Goal: Communication & Community: Participate in discussion

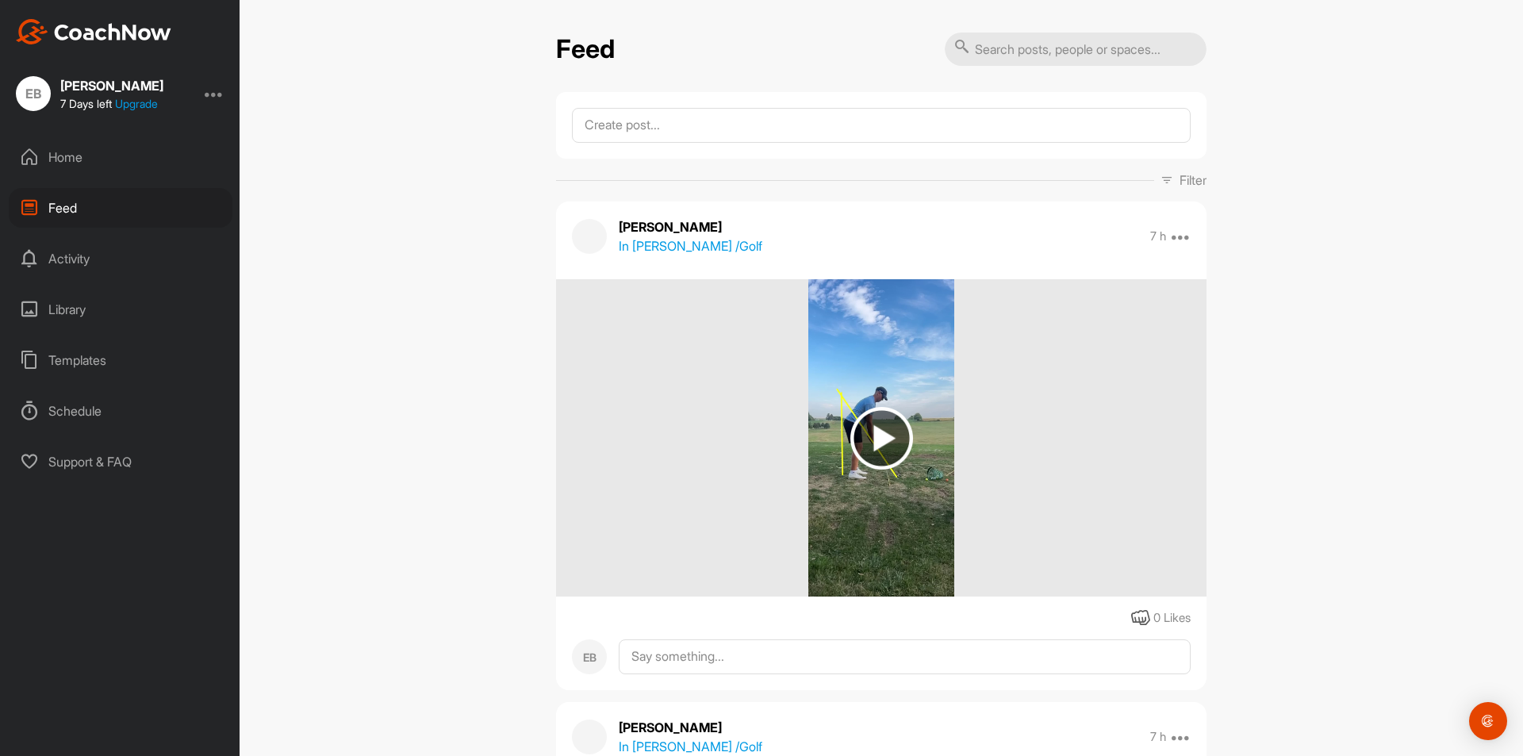
click at [89, 259] on div "Activity" at bounding box center [121, 259] width 224 height 40
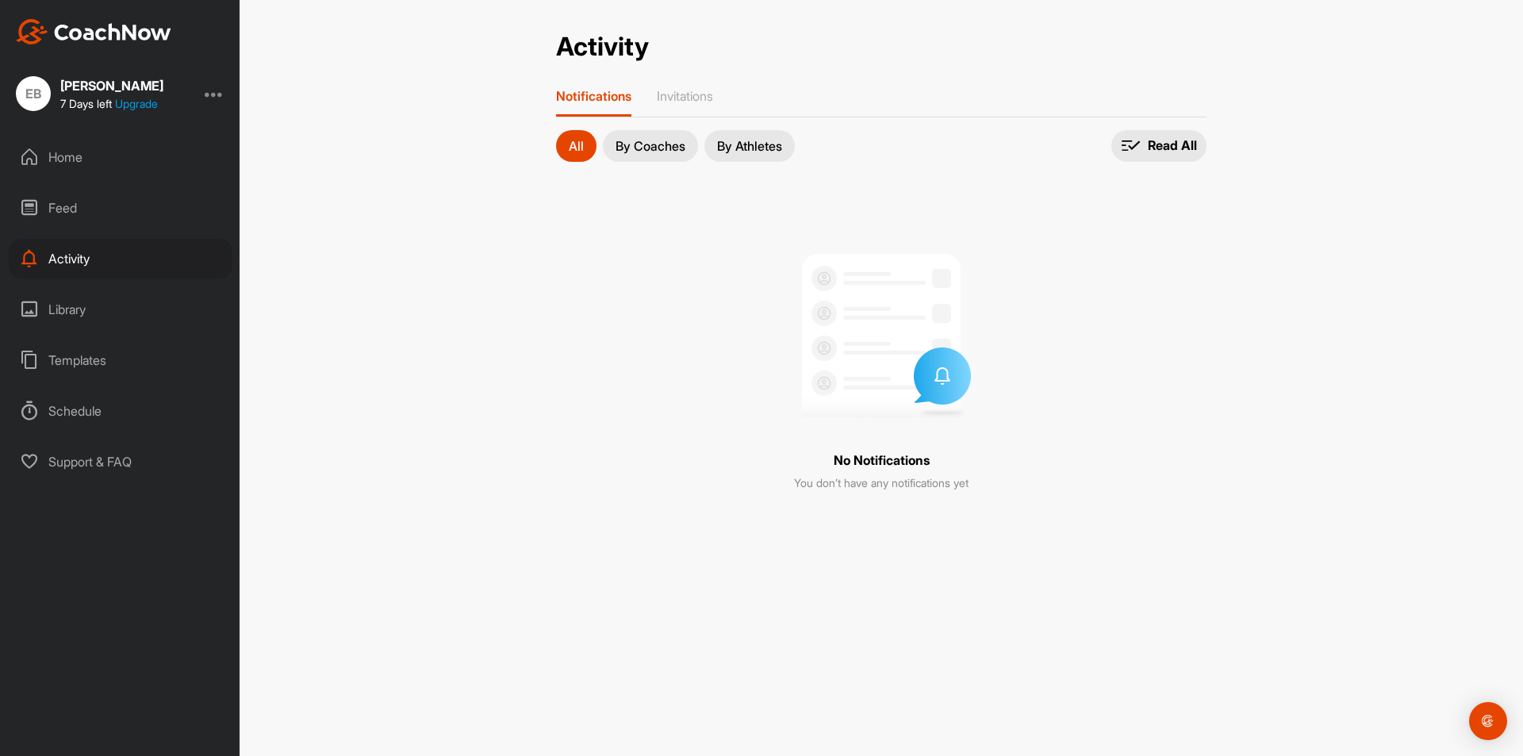
click at [168, 309] on div "Library" at bounding box center [121, 310] width 224 height 40
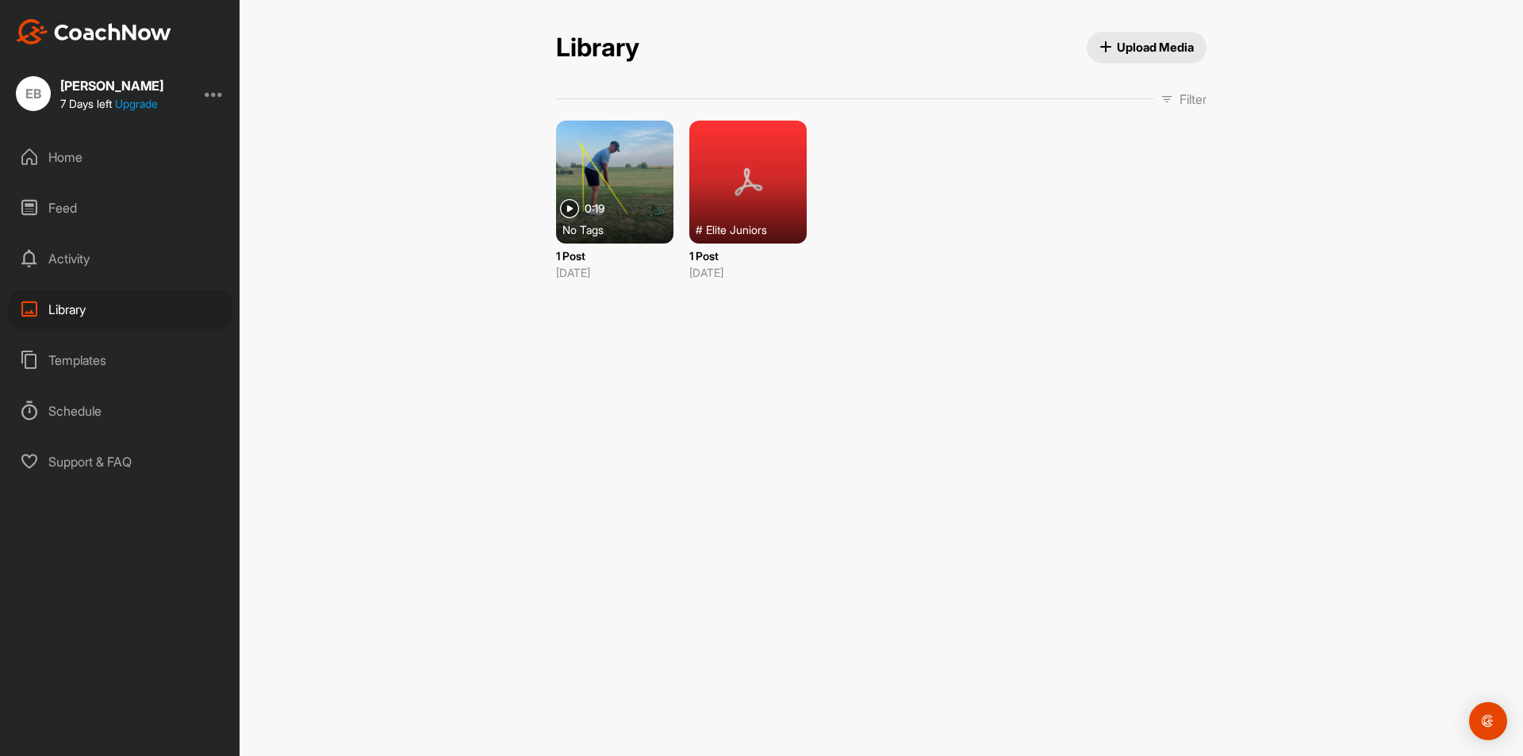
click at [94, 370] on div "Templates" at bounding box center [121, 360] width 224 height 40
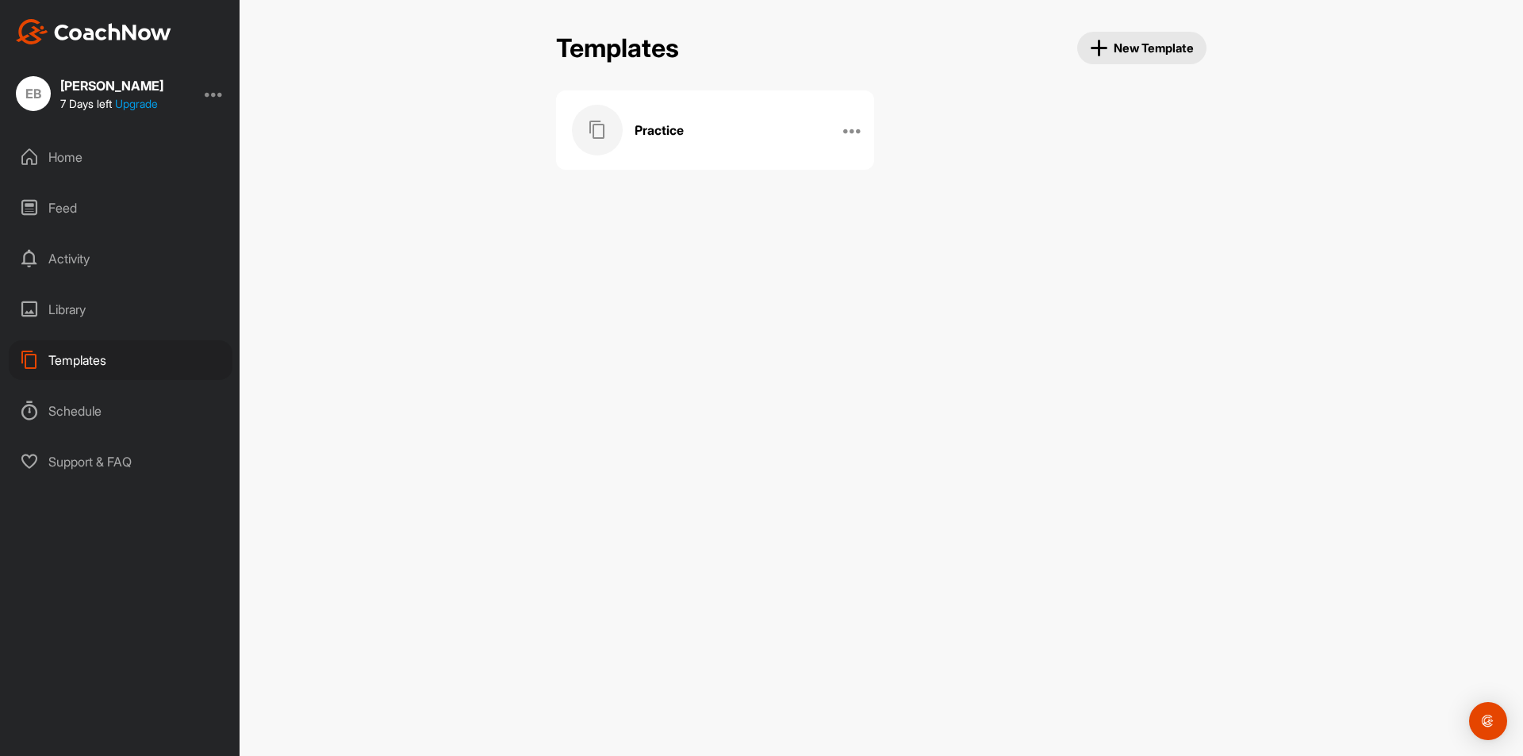
click at [666, 141] on div "Practice" at bounding box center [698, 130] width 253 height 51
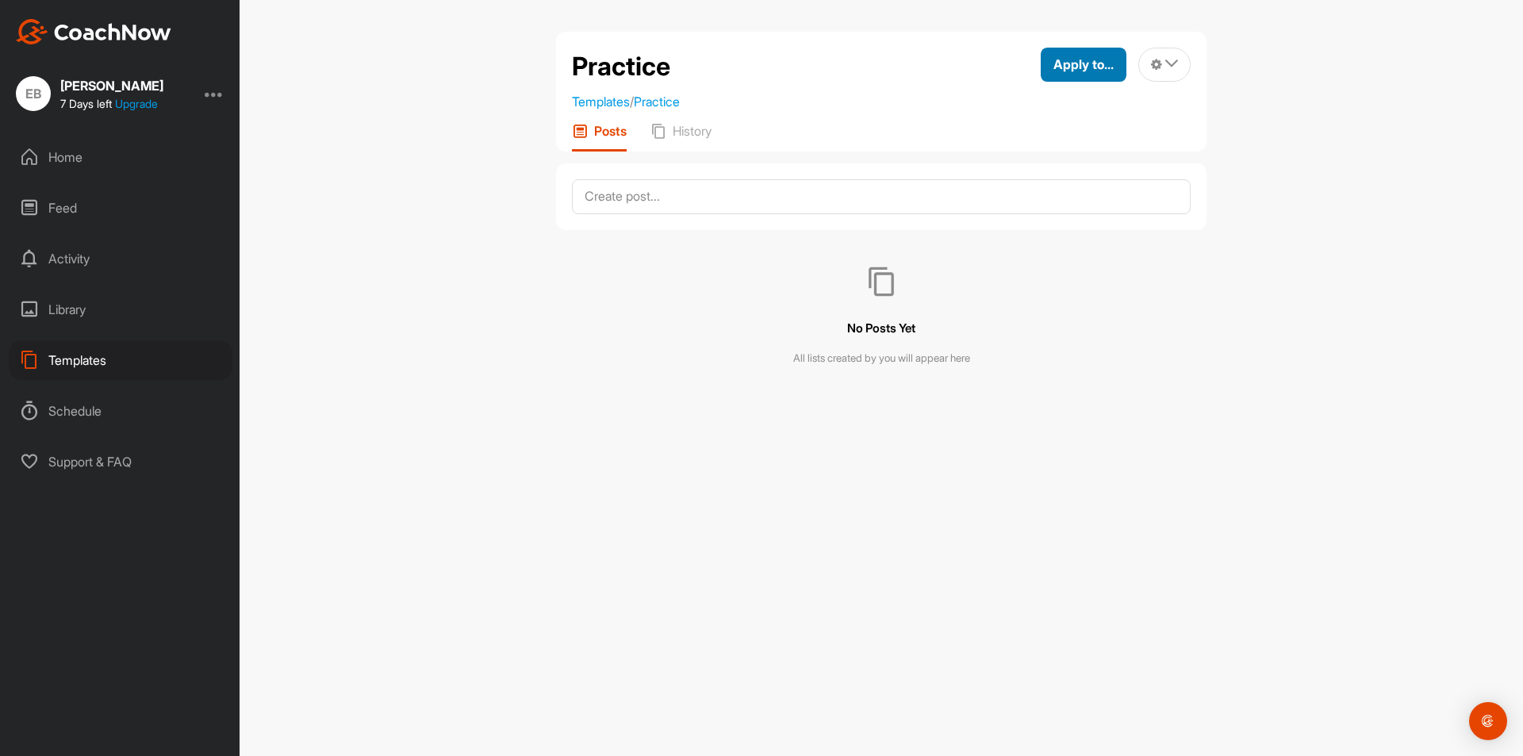
click at [1068, 75] on button "Apply to..." at bounding box center [1084, 65] width 86 height 34
drag, startPoint x: 582, startPoint y: 296, endPoint x: 365, endPoint y: 190, distance: 241.7
click at [582, 298] on div "No Posts Yet All lists created by you will appear here" at bounding box center [881, 316] width 651 height 173
click at [84, 139] on div "Home" at bounding box center [121, 157] width 224 height 40
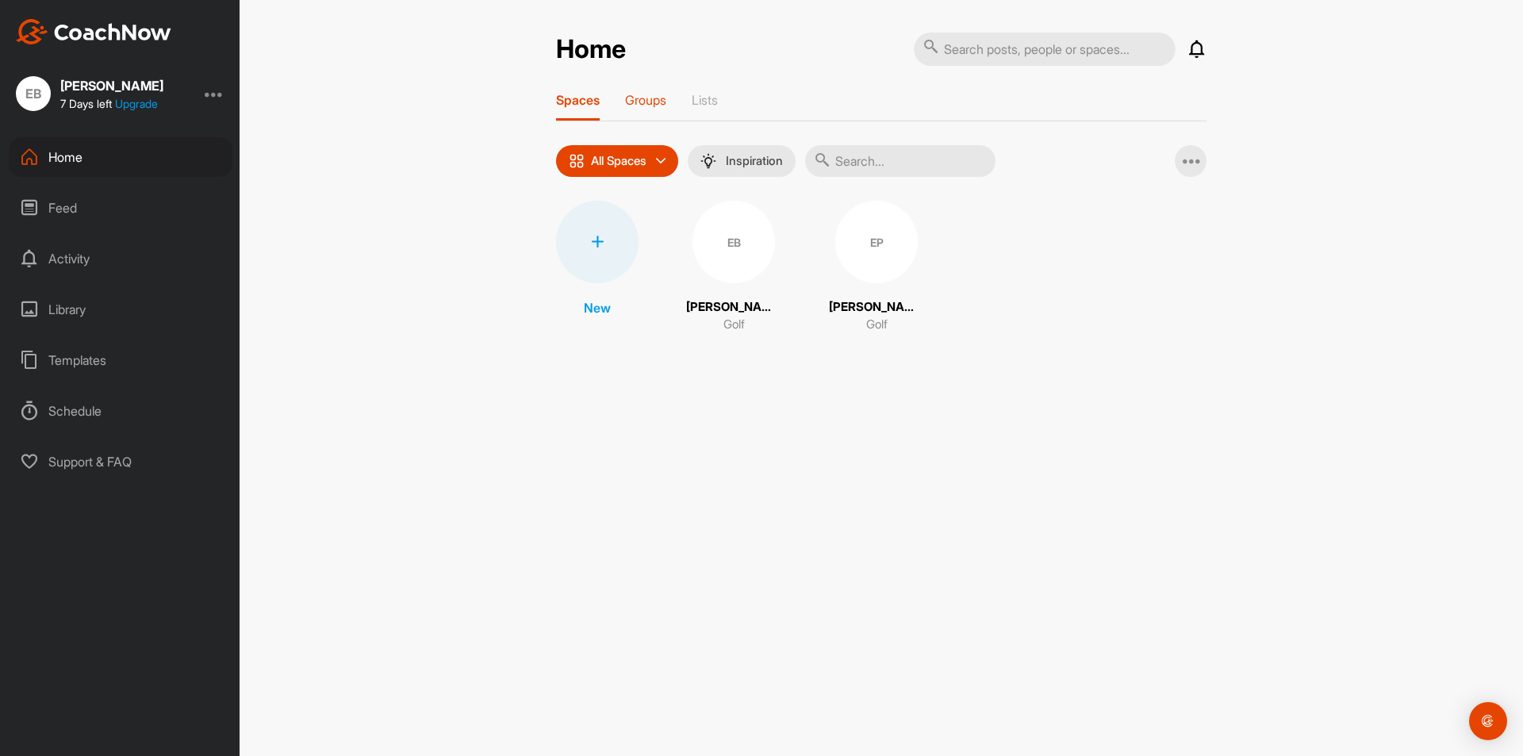
click at [639, 98] on p "Groups" at bounding box center [645, 100] width 41 height 16
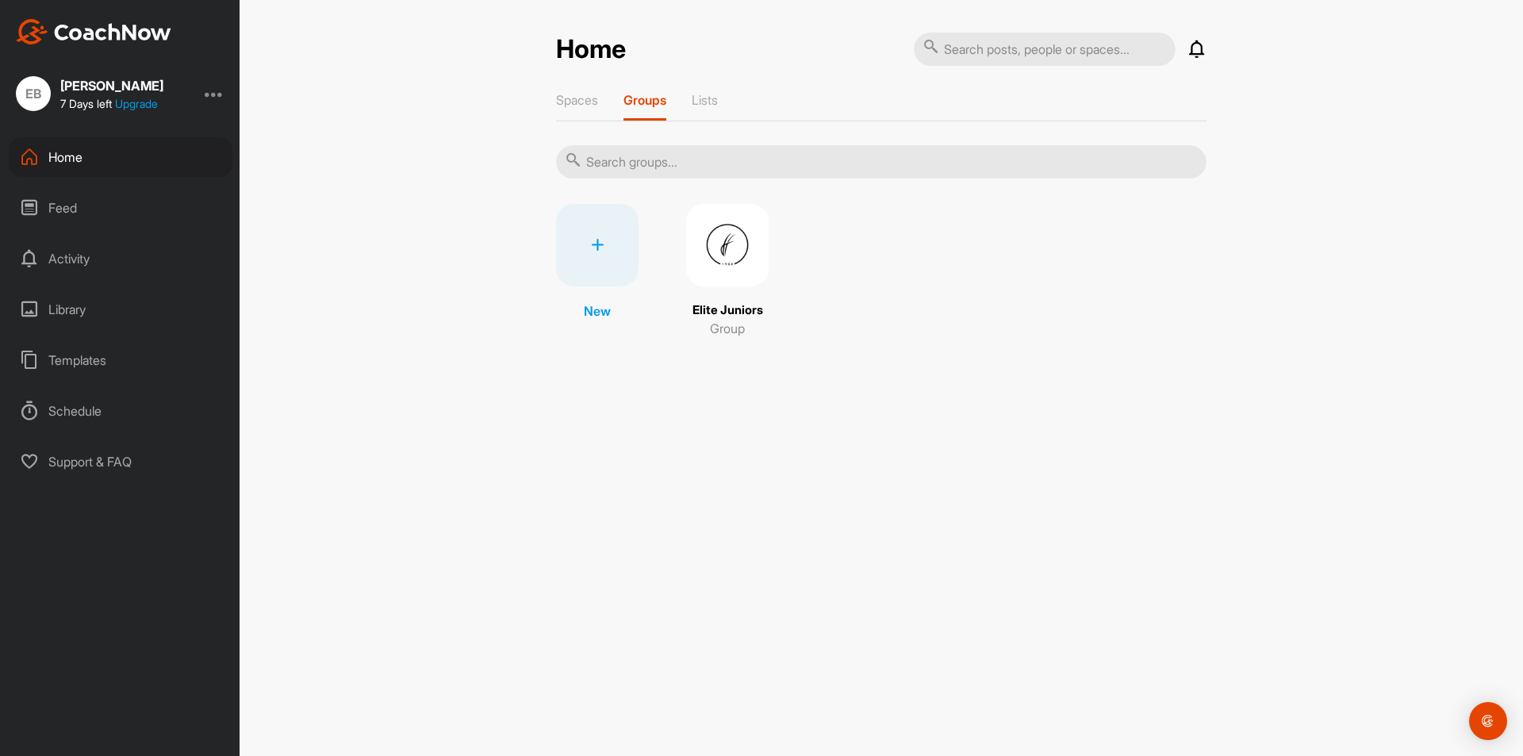
click at [743, 245] on img at bounding box center [727, 245] width 83 height 83
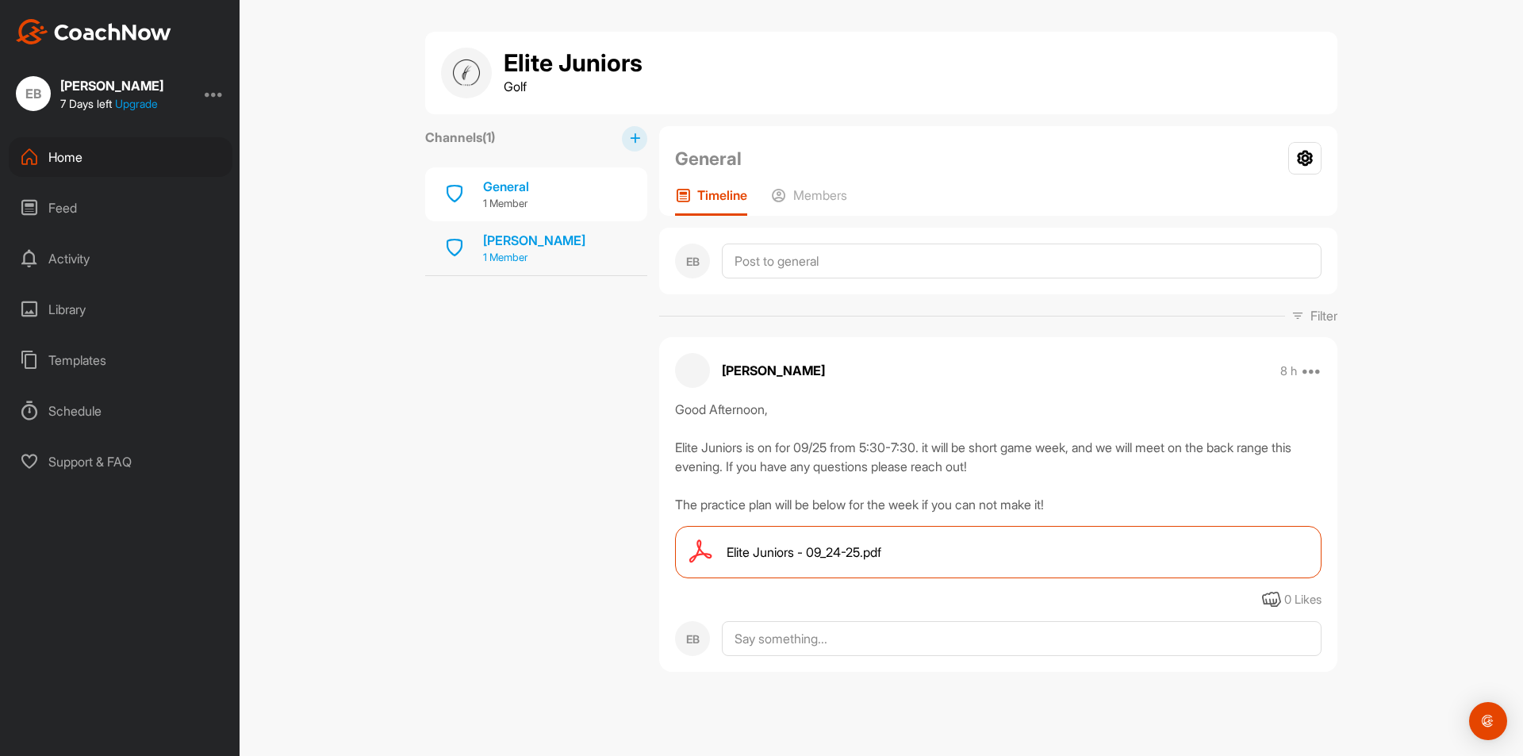
click at [528, 251] on p "1 Member" at bounding box center [534, 258] width 102 height 16
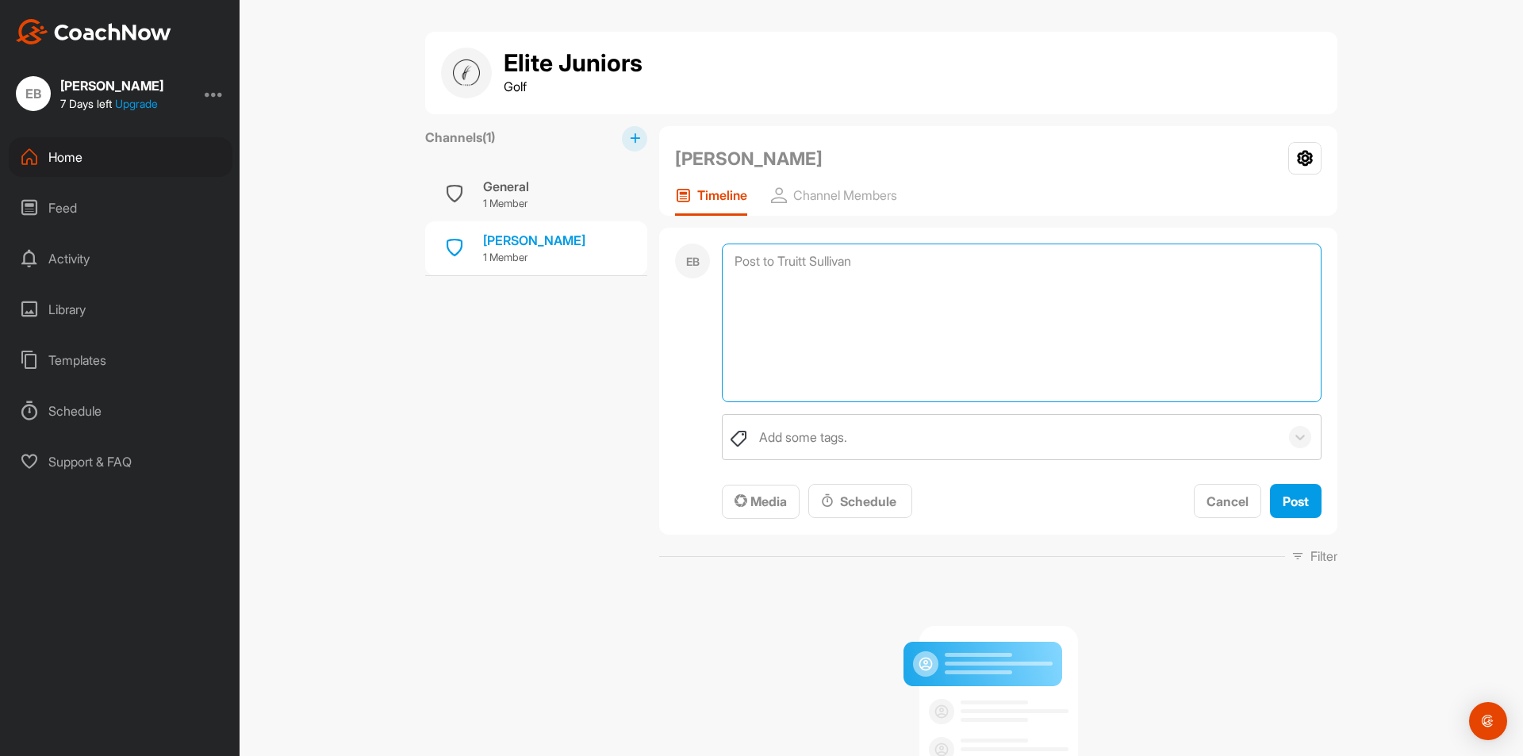
click at [922, 265] on textarea at bounding box center [1022, 323] width 600 height 159
type textarea "T"
type textarea "8/24 on 24 ball drill"
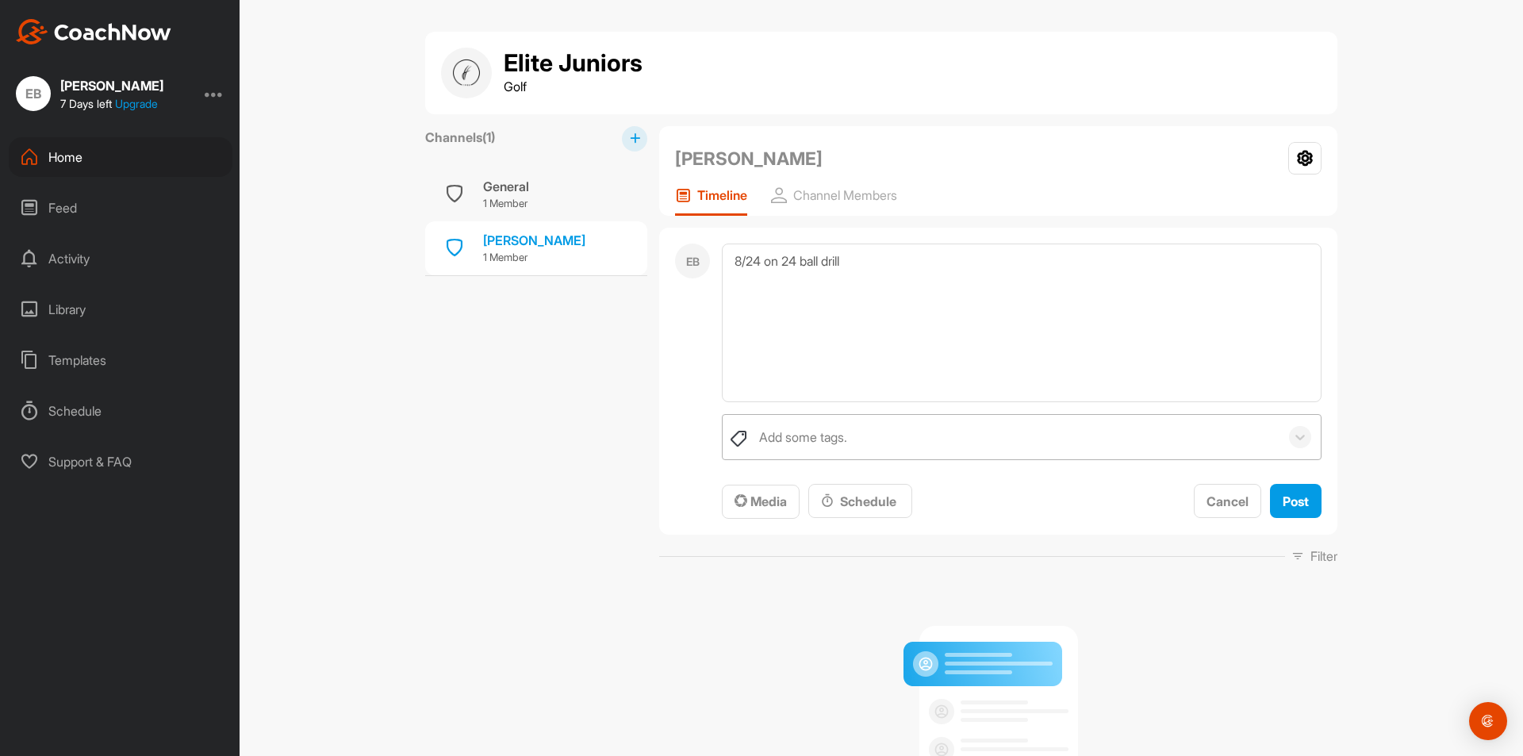
click at [1093, 439] on div "Add some tags." at bounding box center [1015, 437] width 528 height 44
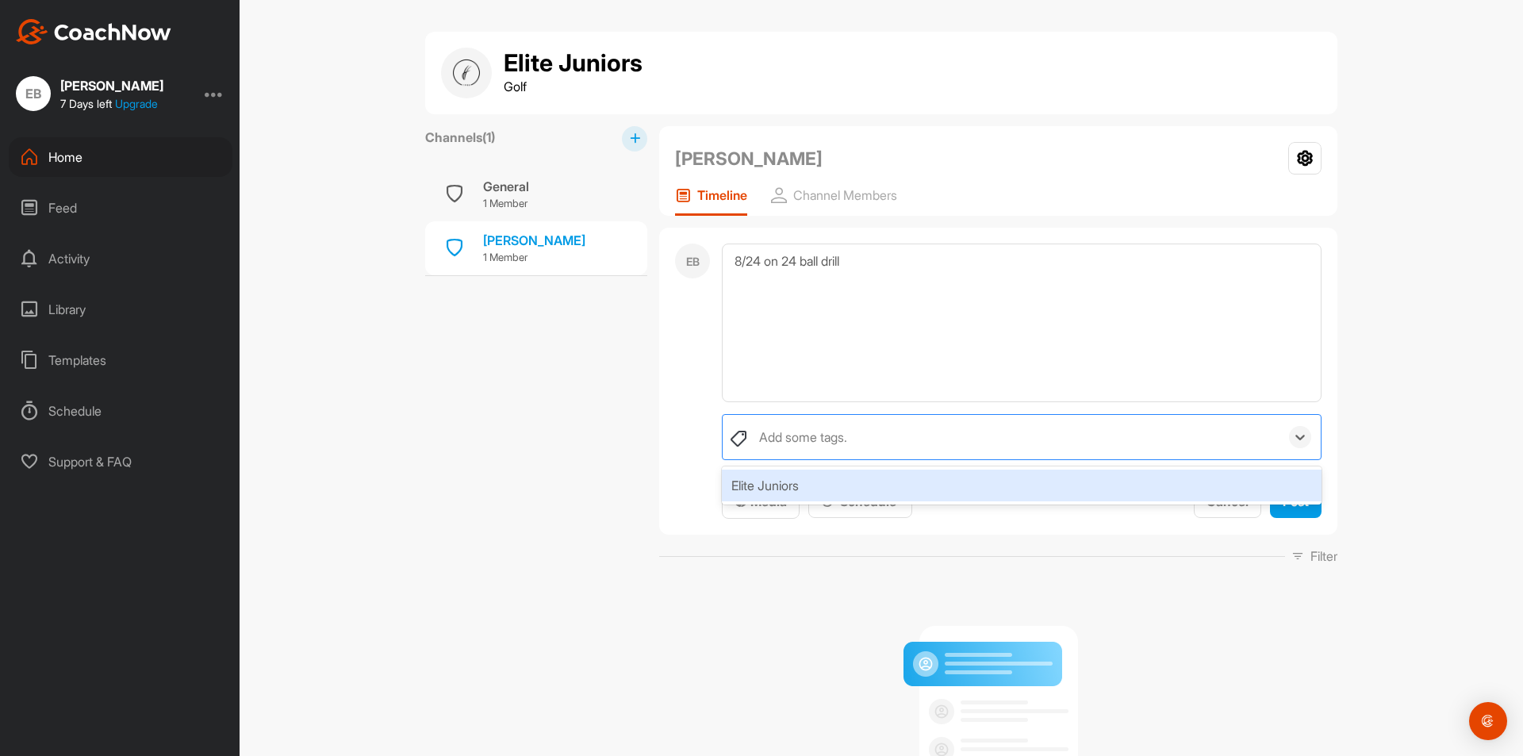
click at [939, 474] on div "Elite Juniors" at bounding box center [1022, 486] width 600 height 32
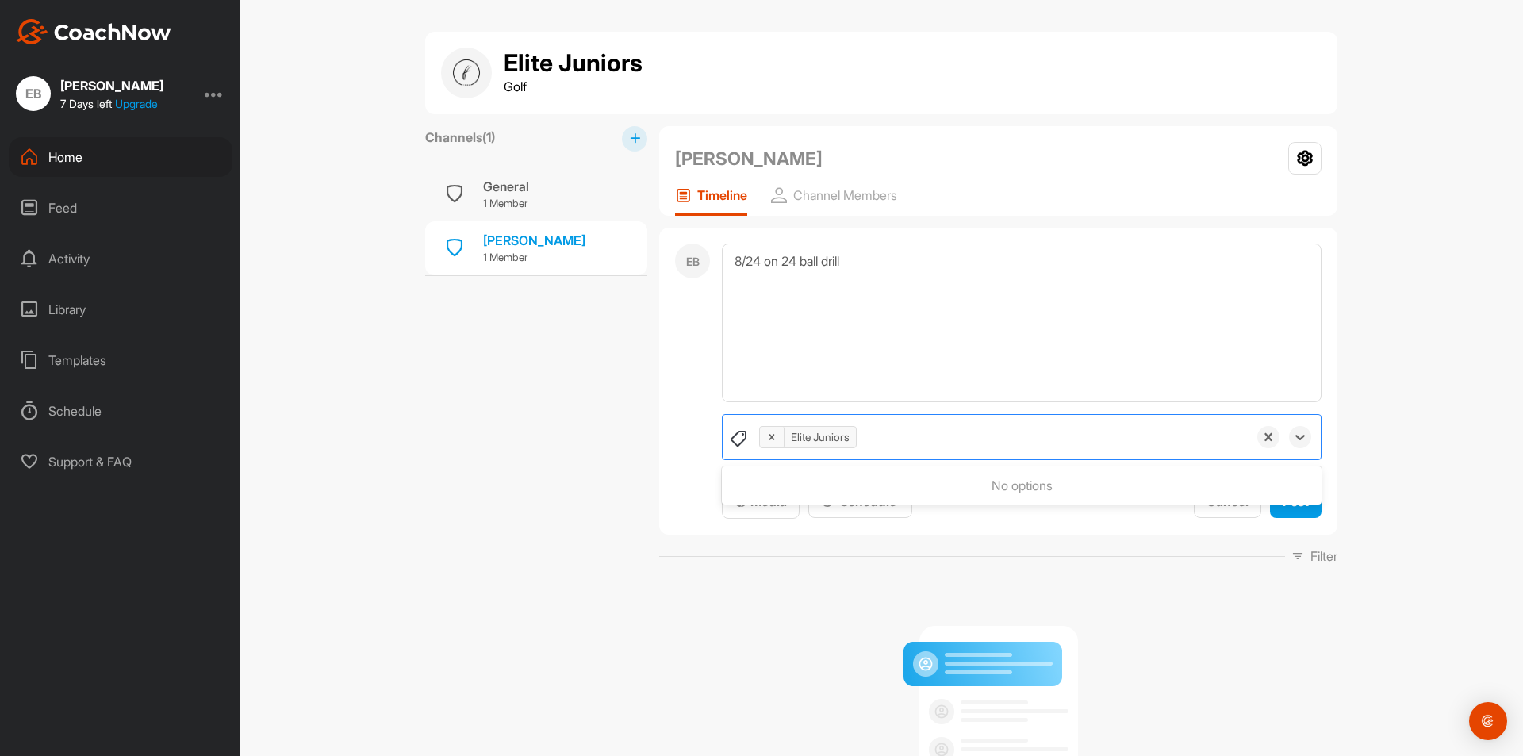
click at [943, 442] on div "Elite Juniors" at bounding box center [999, 437] width 497 height 44
click at [944, 441] on div "Elite Juniors" at bounding box center [999, 437] width 497 height 44
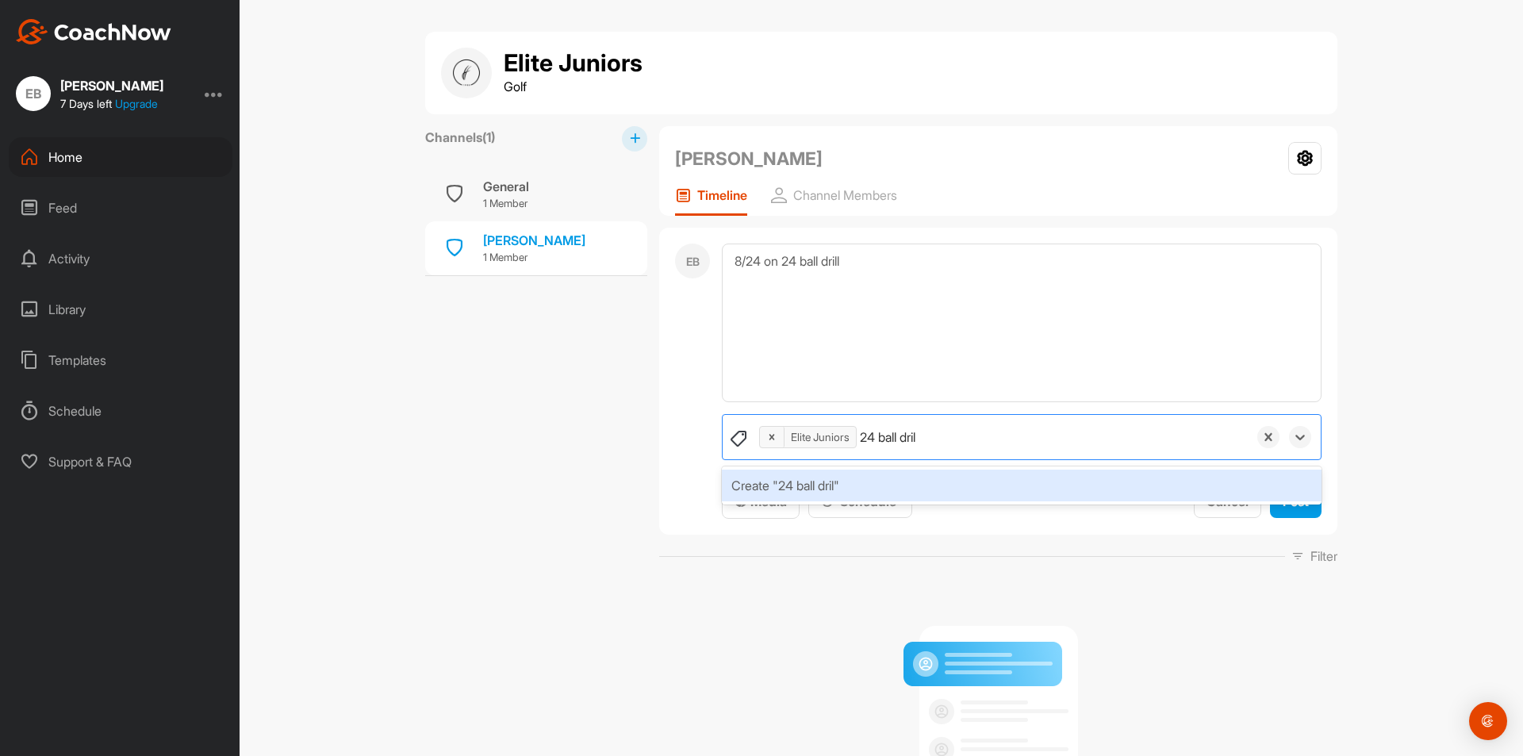
type input "24 ball drill"
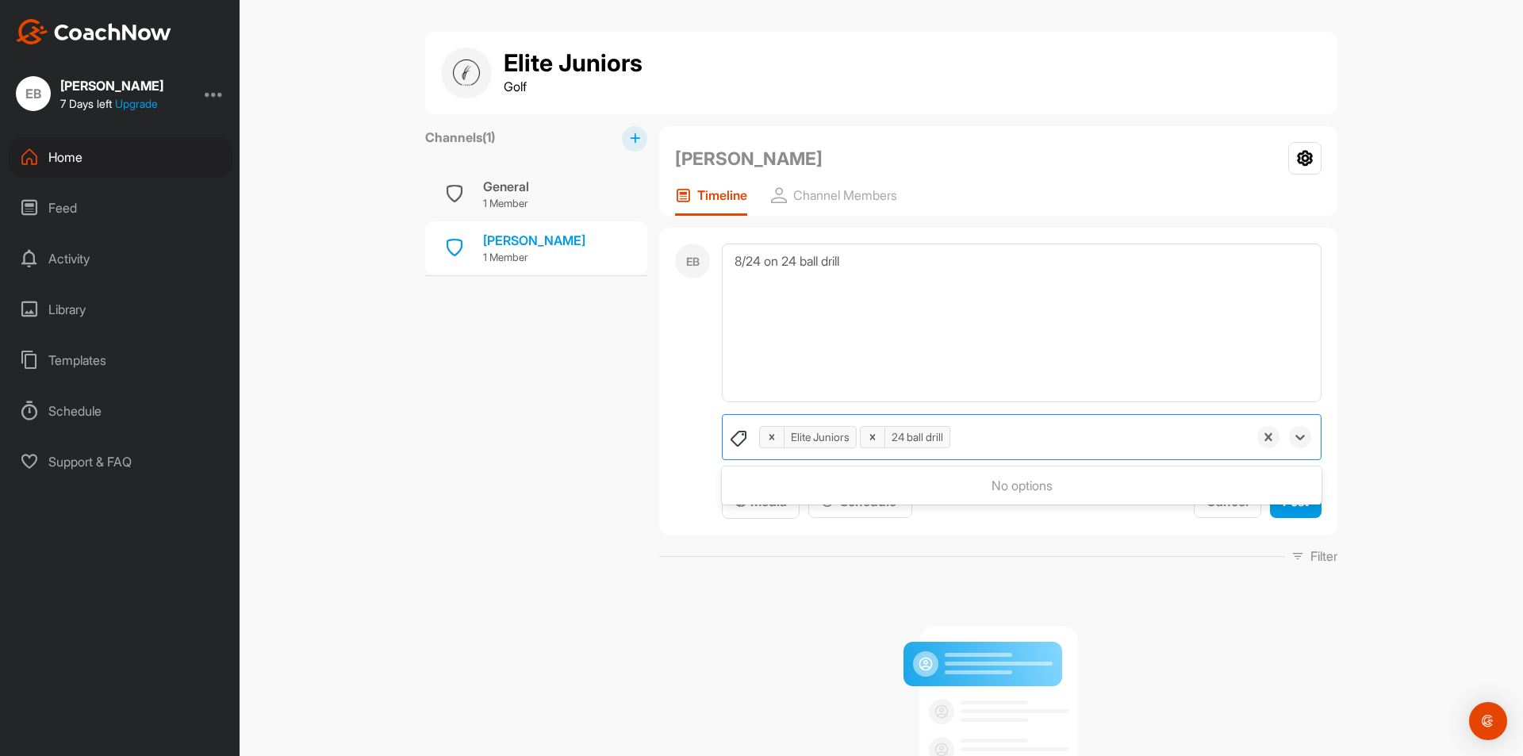
click at [1419, 411] on div "Elite Juniors Golf Channels ( 1 ) General 1 Member [PERSON_NAME] 1 Member [PERS…" at bounding box center [882, 378] width 1284 height 756
click at [1283, 500] on span "Post" at bounding box center [1296, 502] width 26 height 16
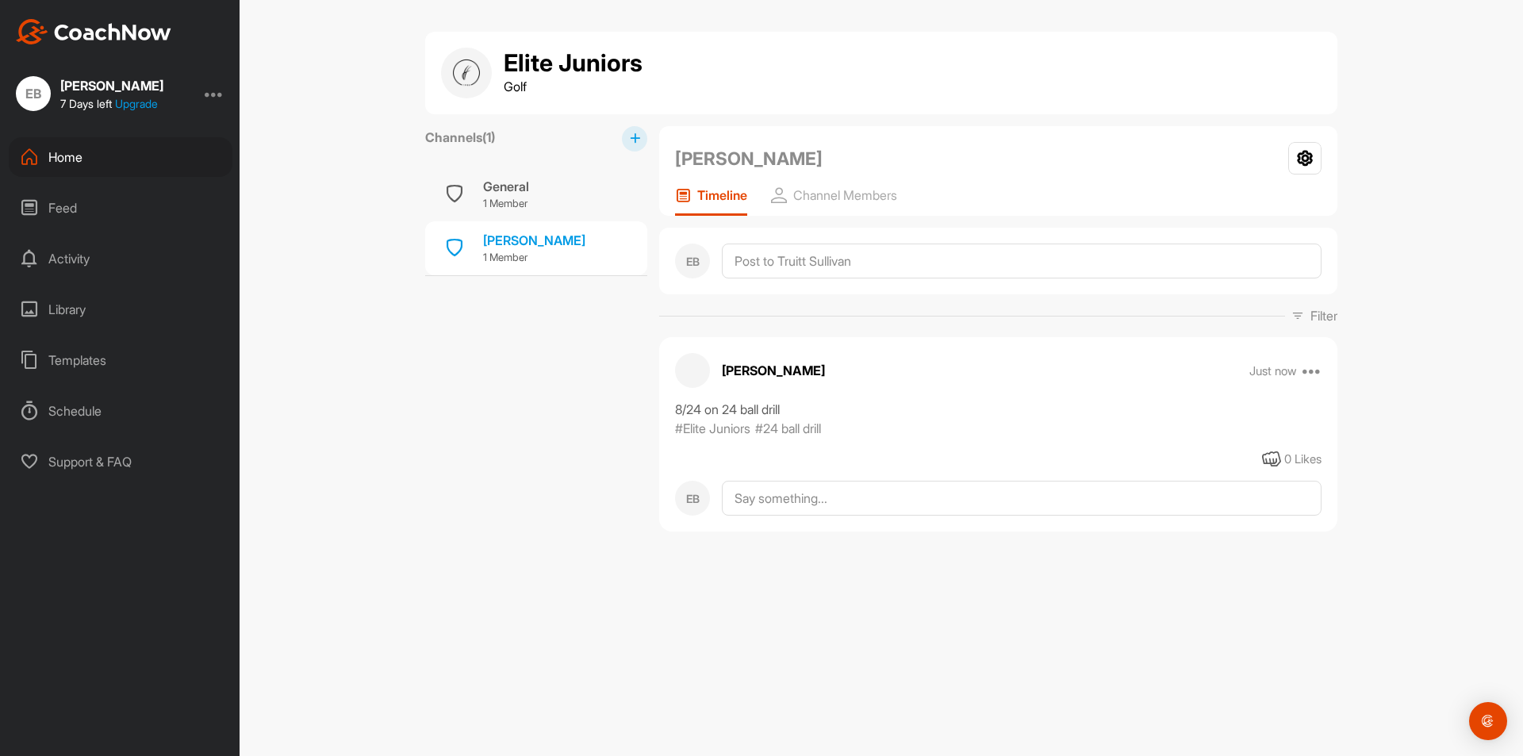
click at [1322, 157] on div "[PERSON_NAME] Settings Timeline Channel Members" at bounding box center [998, 171] width 678 height 90
click at [1308, 159] on icon at bounding box center [1305, 158] width 33 height 33
click at [1295, 199] on li "Settings" at bounding box center [1284, 204] width 78 height 51
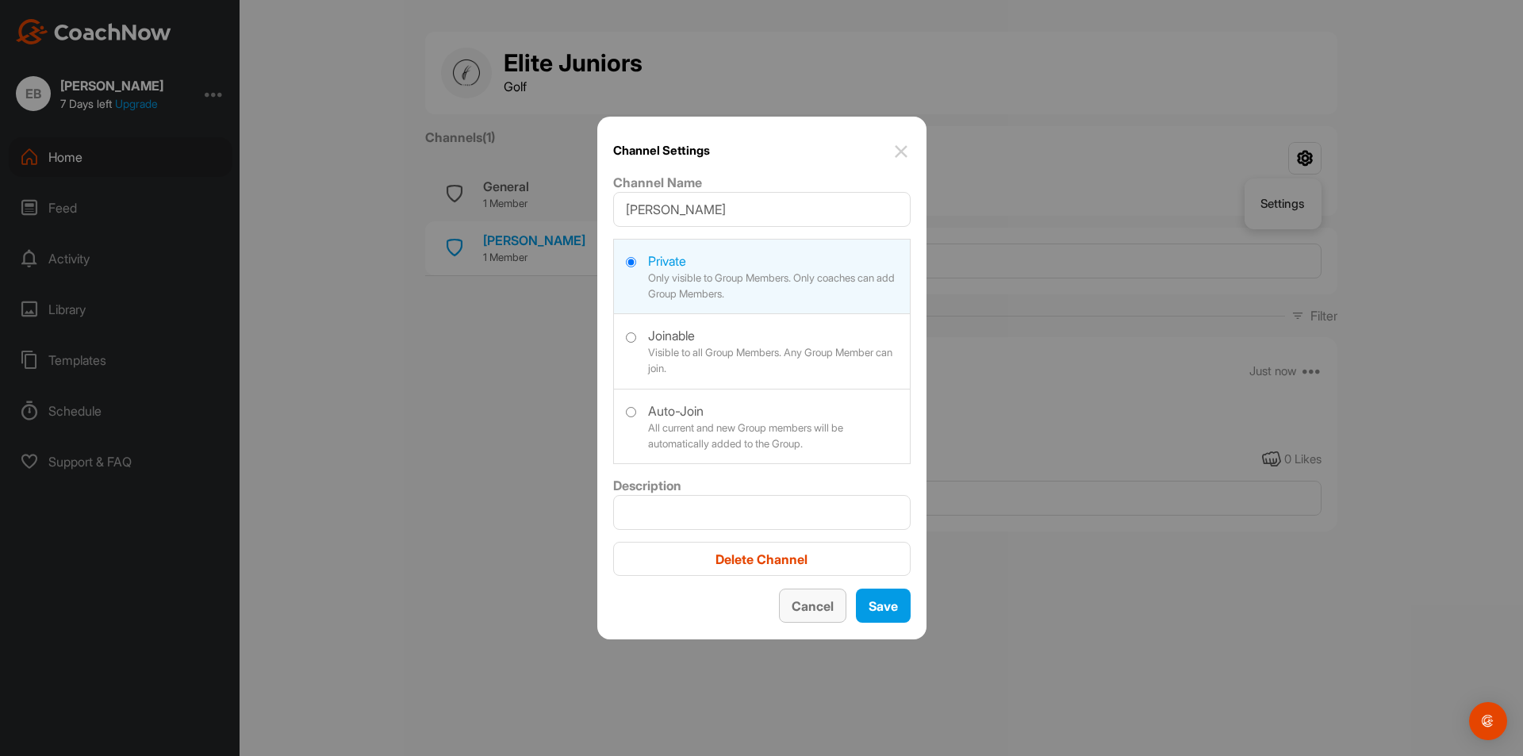
click at [799, 593] on button "Cancel" at bounding box center [812, 606] width 67 height 34
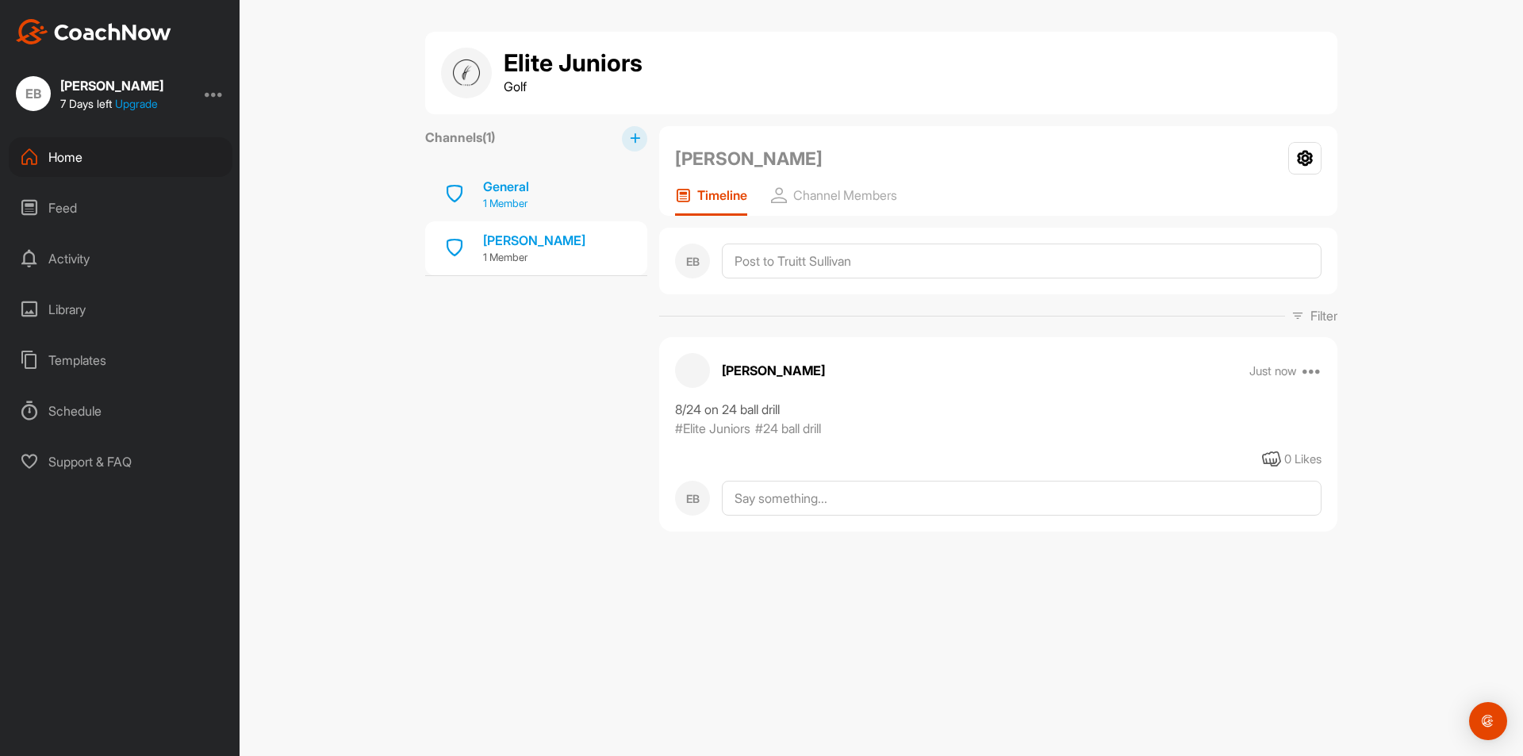
click at [559, 189] on div "General 1 Member" at bounding box center [536, 194] width 222 height 54
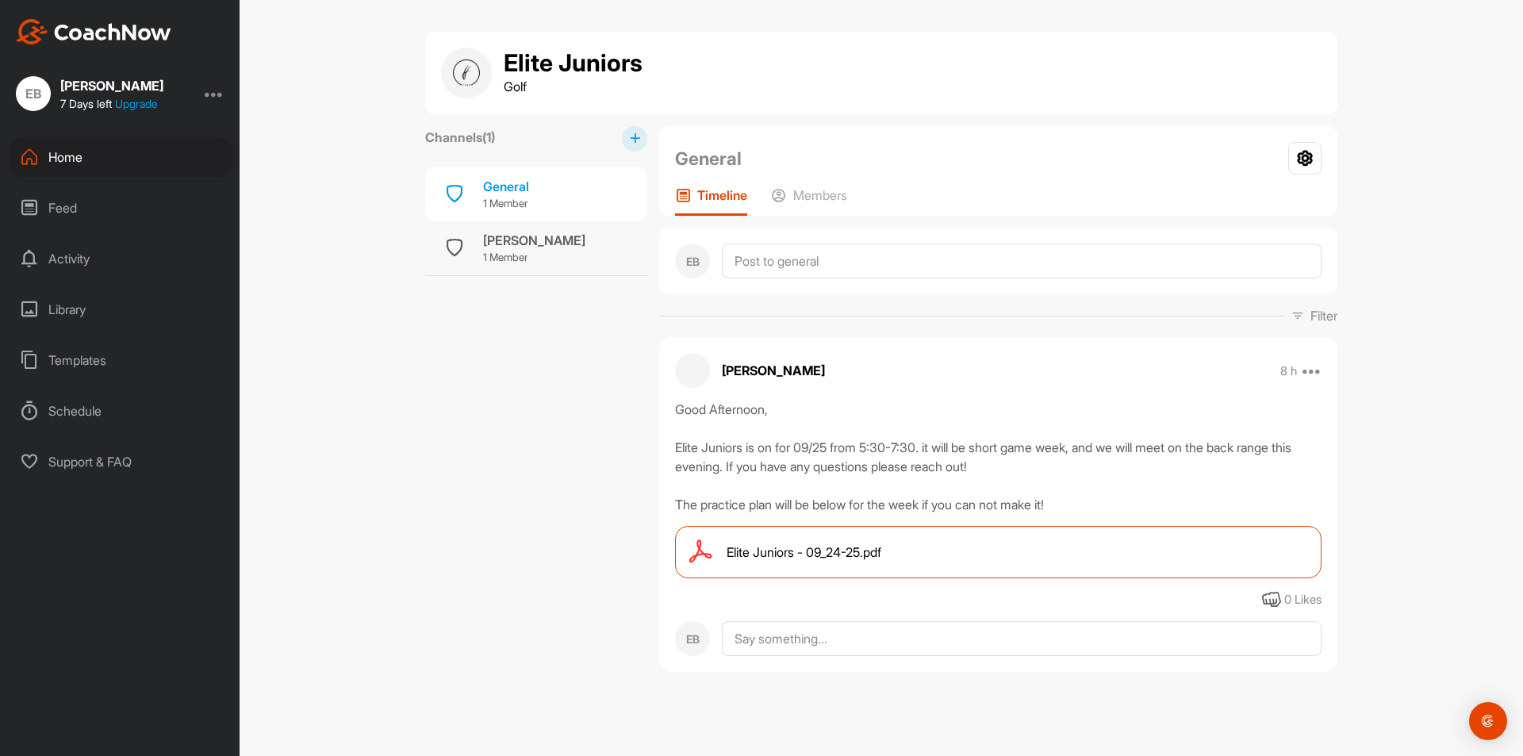
drag, startPoint x: 632, startPoint y: 126, endPoint x: 640, endPoint y: 124, distance: 8.3
click at [639, 125] on div "Elite Juniors Golf Channels ( 1 ) General 1 Member [PERSON_NAME] 1 Member Gener…" at bounding box center [881, 358] width 912 height 652
click at [636, 149] on button at bounding box center [634, 138] width 25 height 25
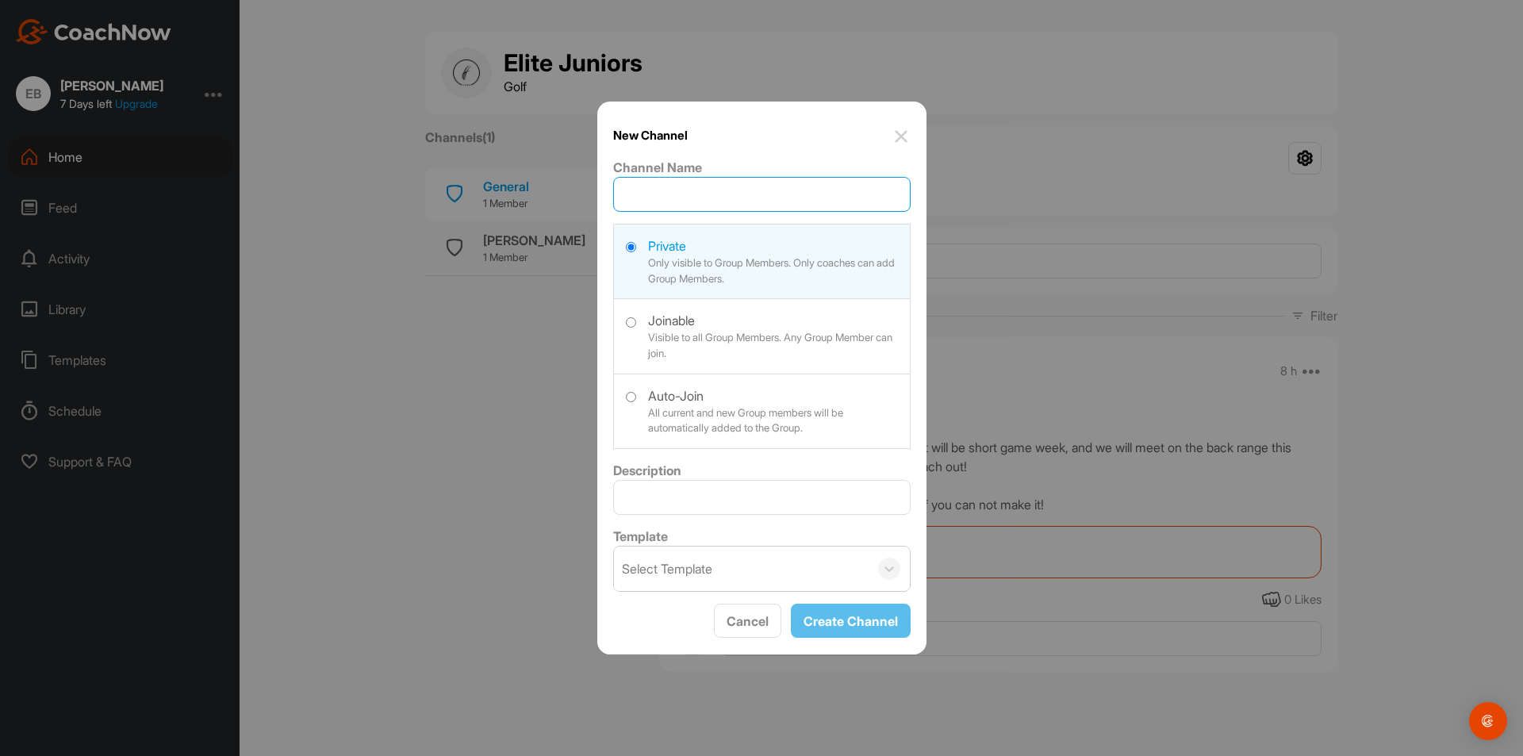
click at [785, 186] on input "Channel Name" at bounding box center [762, 194] width 298 height 35
type input "[PERSON_NAME]"
click at [786, 570] on div "Select Template" at bounding box center [741, 569] width 255 height 44
click at [787, 569] on div "Select Template" at bounding box center [741, 569] width 255 height 44
click at [851, 629] on button "Create Channel" at bounding box center [851, 621] width 120 height 34
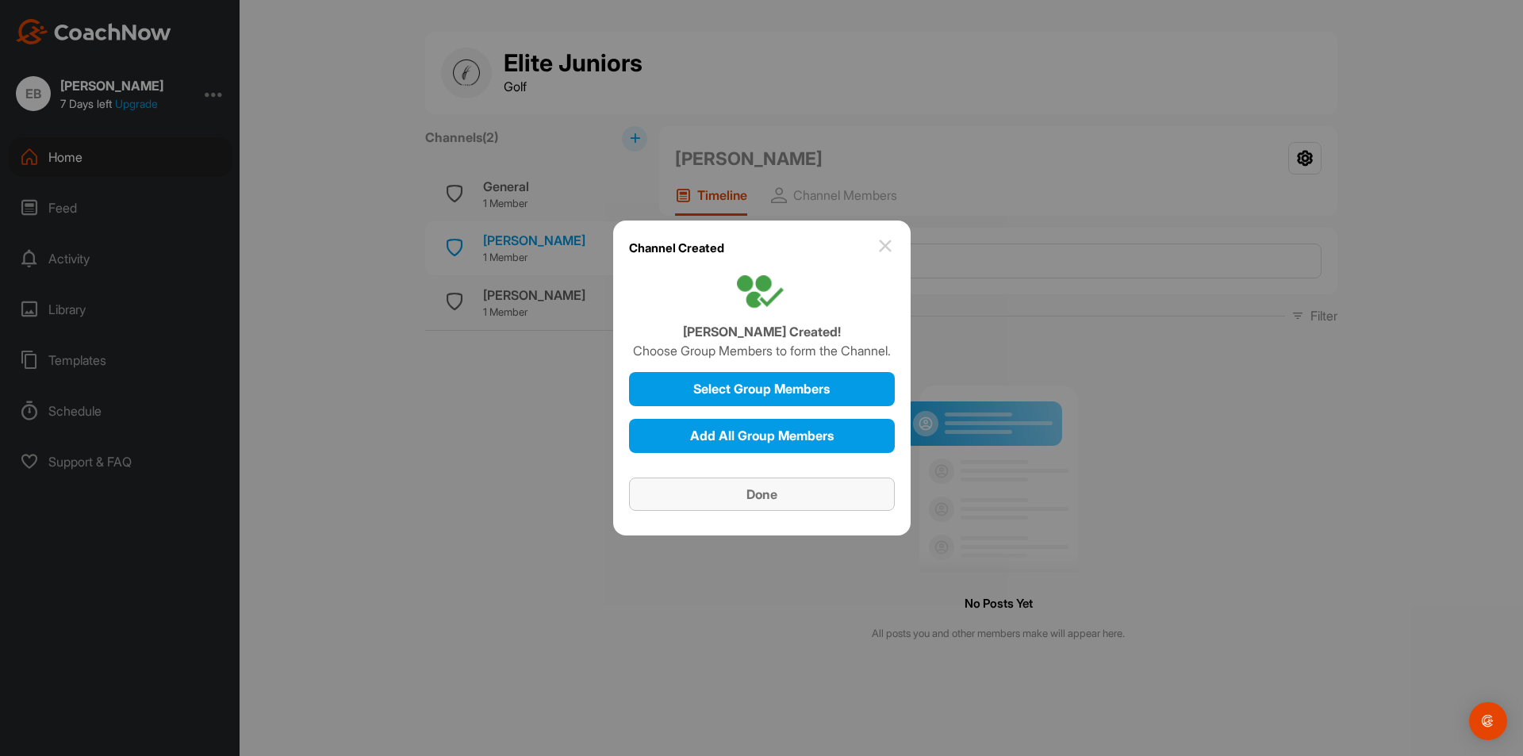
click at [797, 490] on div "Done" at bounding box center [762, 494] width 240 height 19
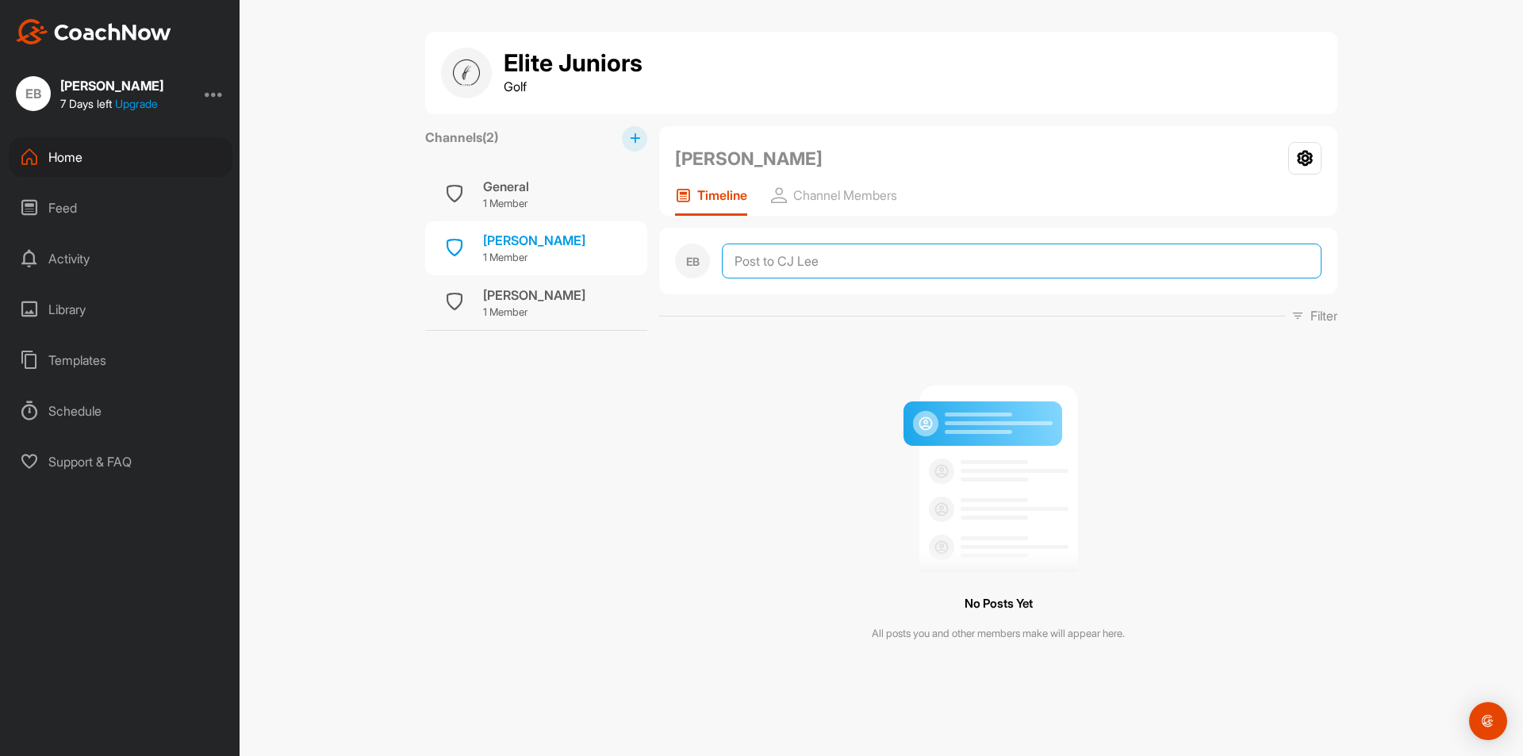
click at [848, 272] on textarea at bounding box center [1022, 261] width 600 height 35
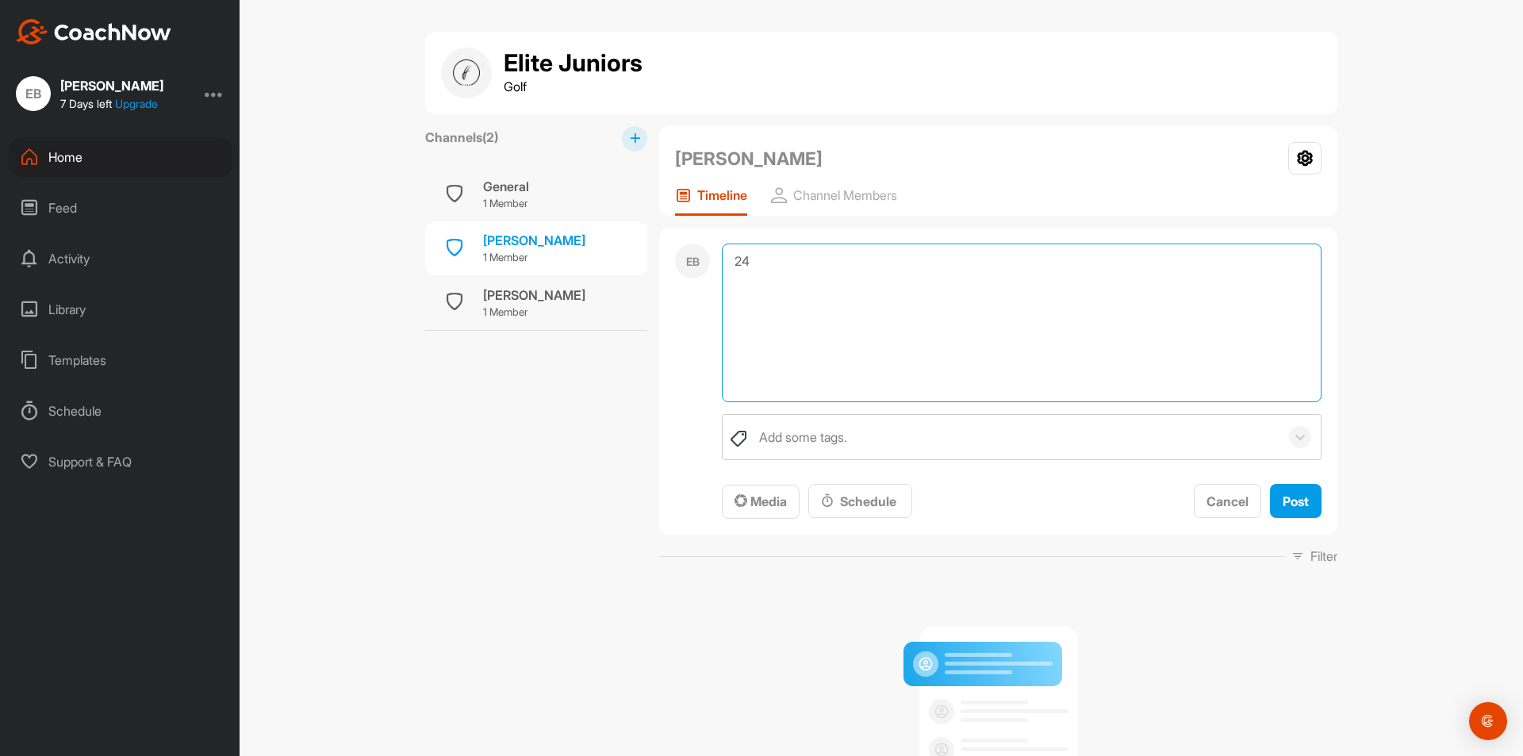
type textarea "2"
type textarea "14/24 on 24 ball drill"
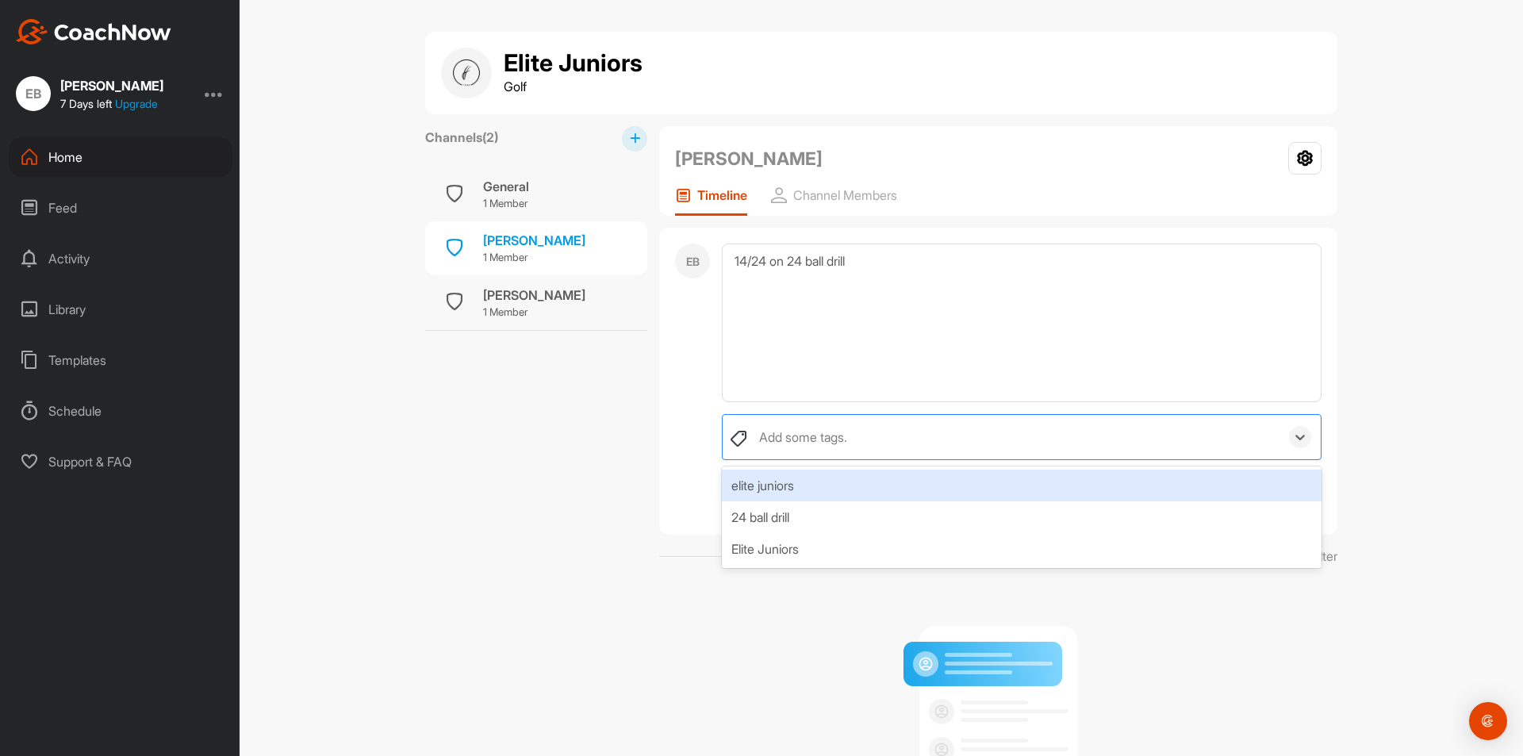
click at [881, 430] on div "Add some tags." at bounding box center [1015, 437] width 528 height 44
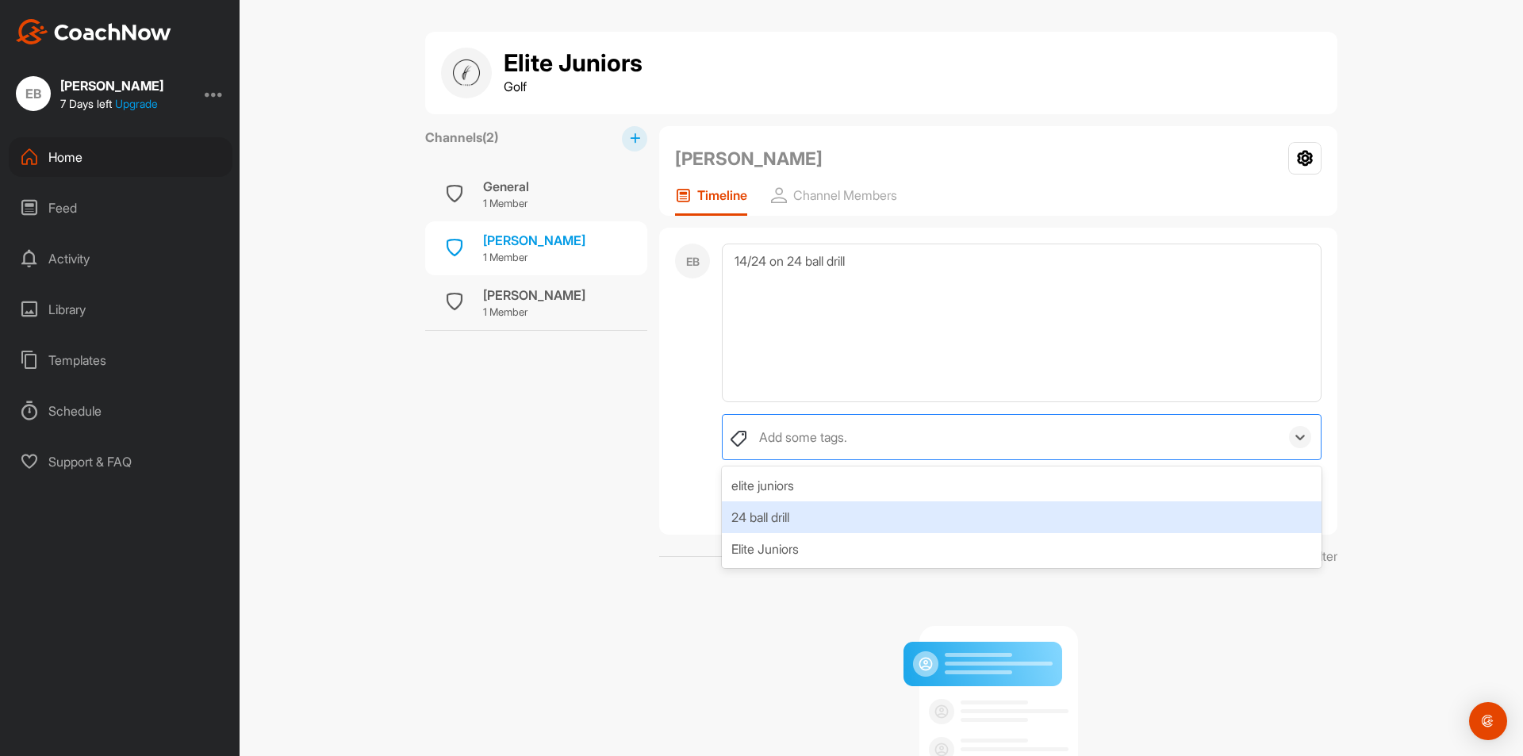
click at [842, 523] on div "24 ball drill" at bounding box center [1022, 517] width 600 height 32
click at [850, 514] on div "Elite Juniors" at bounding box center [1022, 517] width 600 height 32
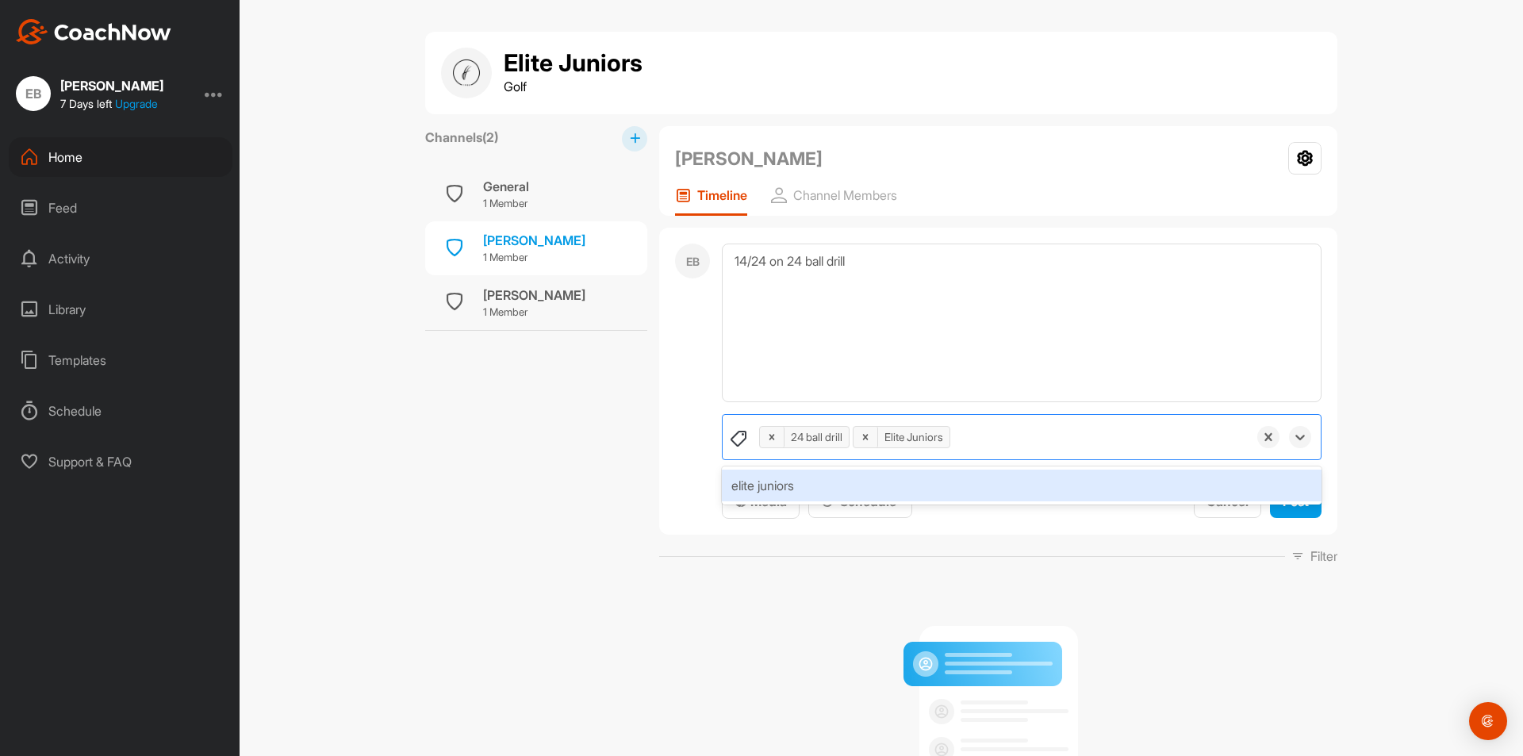
click at [1216, 586] on div "No Posts Yet All posts you and other members make will appear here." at bounding box center [998, 748] width 678 height 340
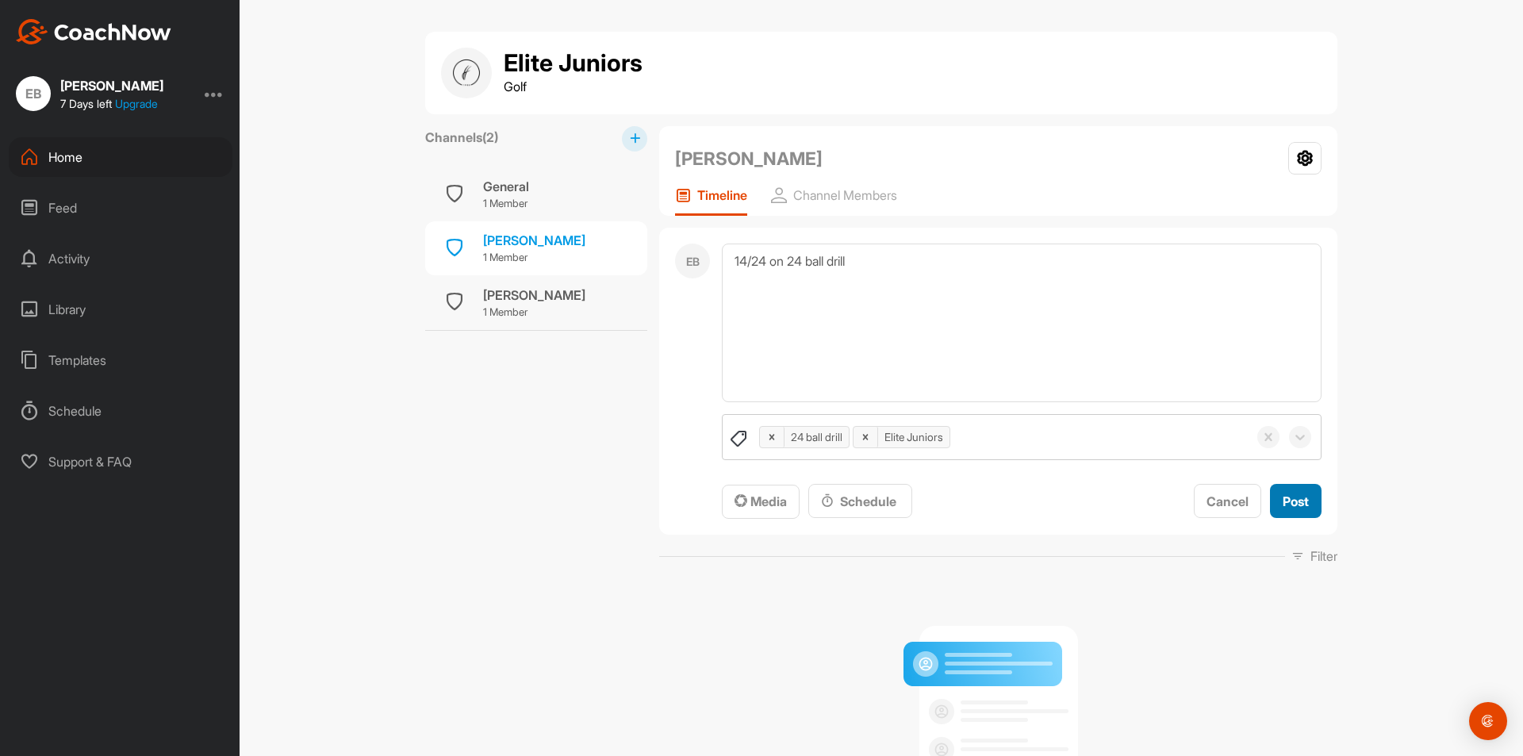
click at [1283, 507] on span "Post" at bounding box center [1296, 502] width 26 height 16
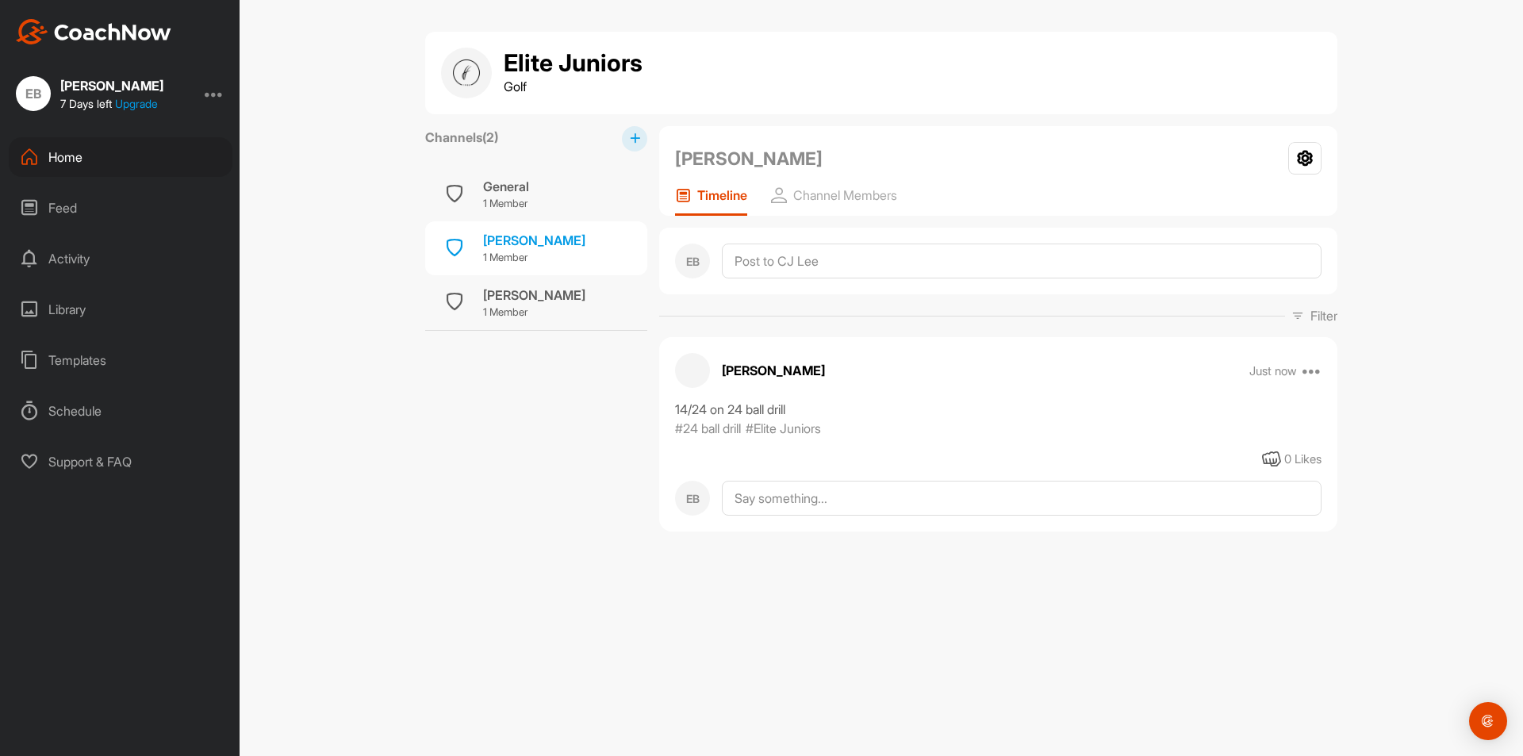
click at [632, 140] on icon at bounding box center [635, 138] width 10 height 10
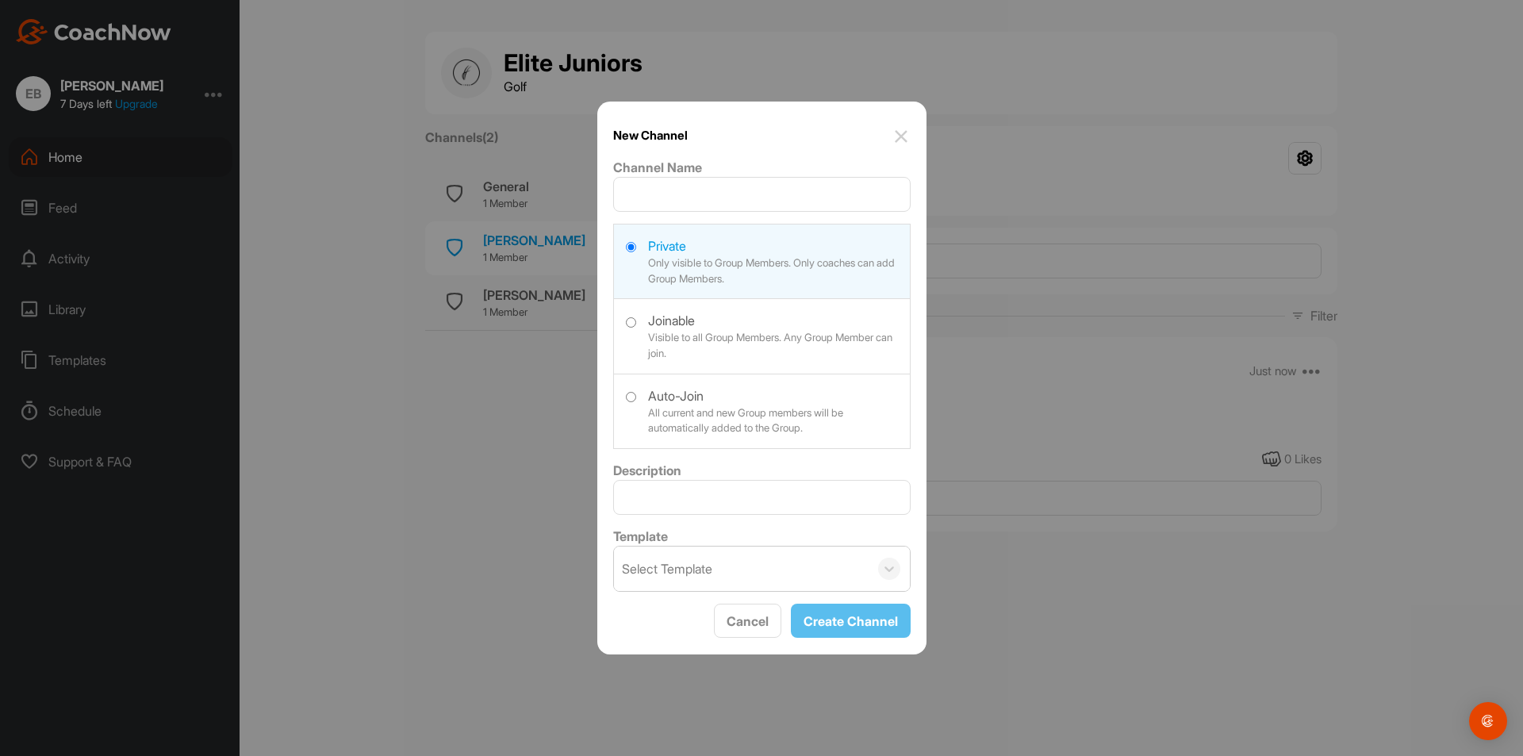
click at [692, 213] on div "Channel Name Private Only visible to Group Members. Only coaches can add Group …" at bounding box center [762, 375] width 298 height 434
click at [705, 194] on input "Channel Name" at bounding box center [762, 194] width 298 height 35
type input "[PERSON_NAME]"
click at [751, 146] on div "New Channel Channel Name [PERSON_NAME] Private Only visible to Group Members. O…" at bounding box center [761, 378] width 329 height 553
click at [748, 484] on input "Description" at bounding box center [762, 497] width 298 height 35
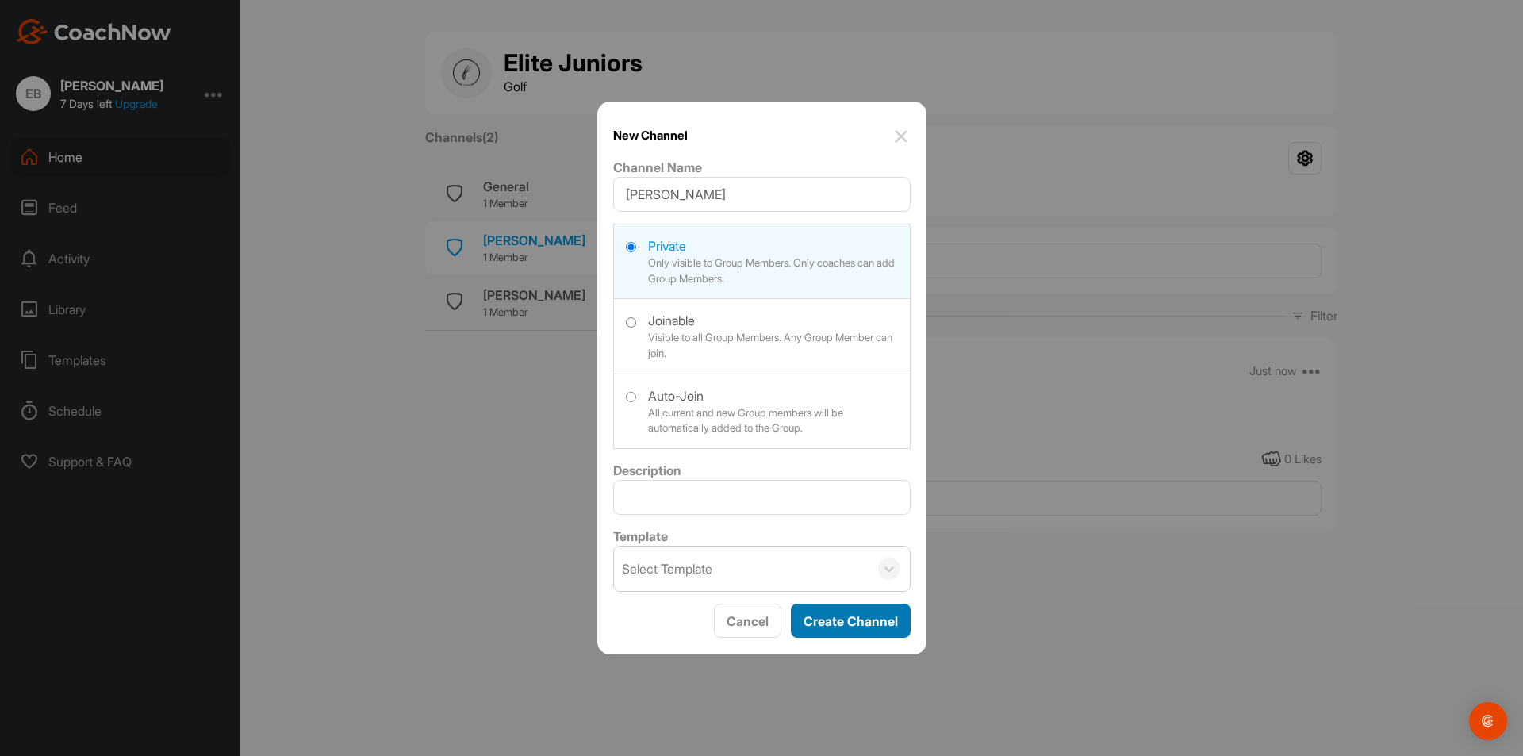
click at [834, 620] on button "Create Channel" at bounding box center [851, 621] width 120 height 34
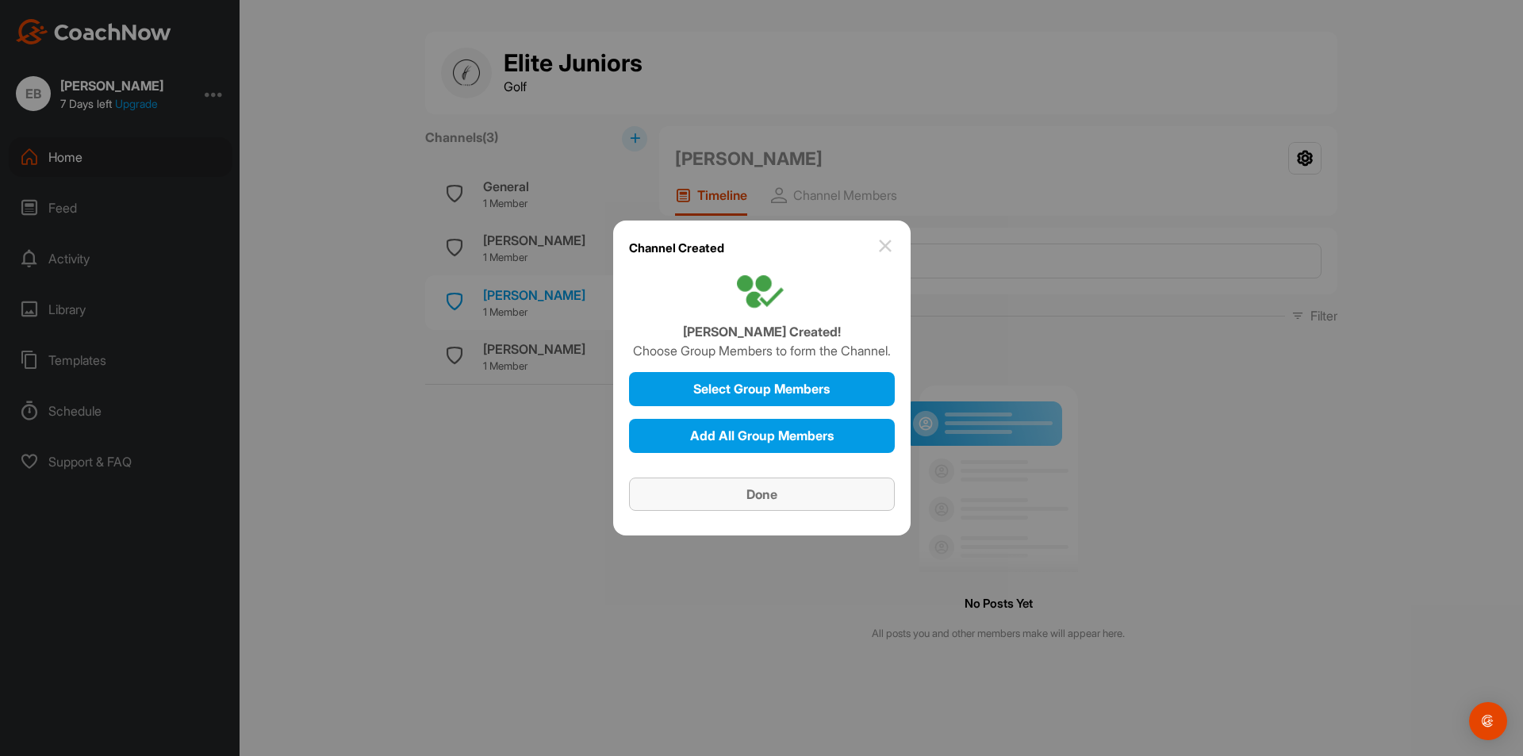
click at [809, 488] on div "Done" at bounding box center [762, 494] width 240 height 19
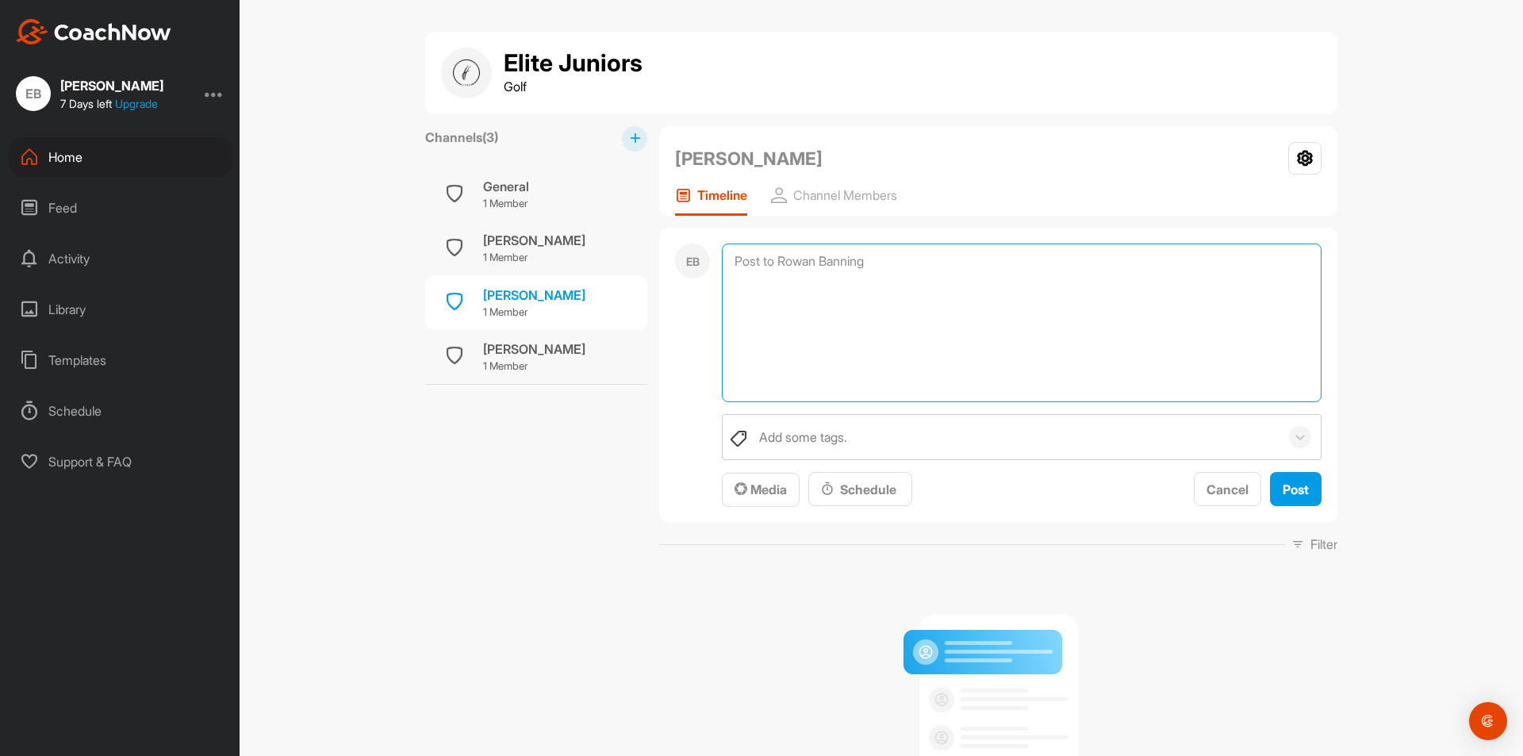
click at [896, 257] on textarea at bounding box center [1022, 323] width 600 height 159
type textarea "15/24 on 24 ball drill"
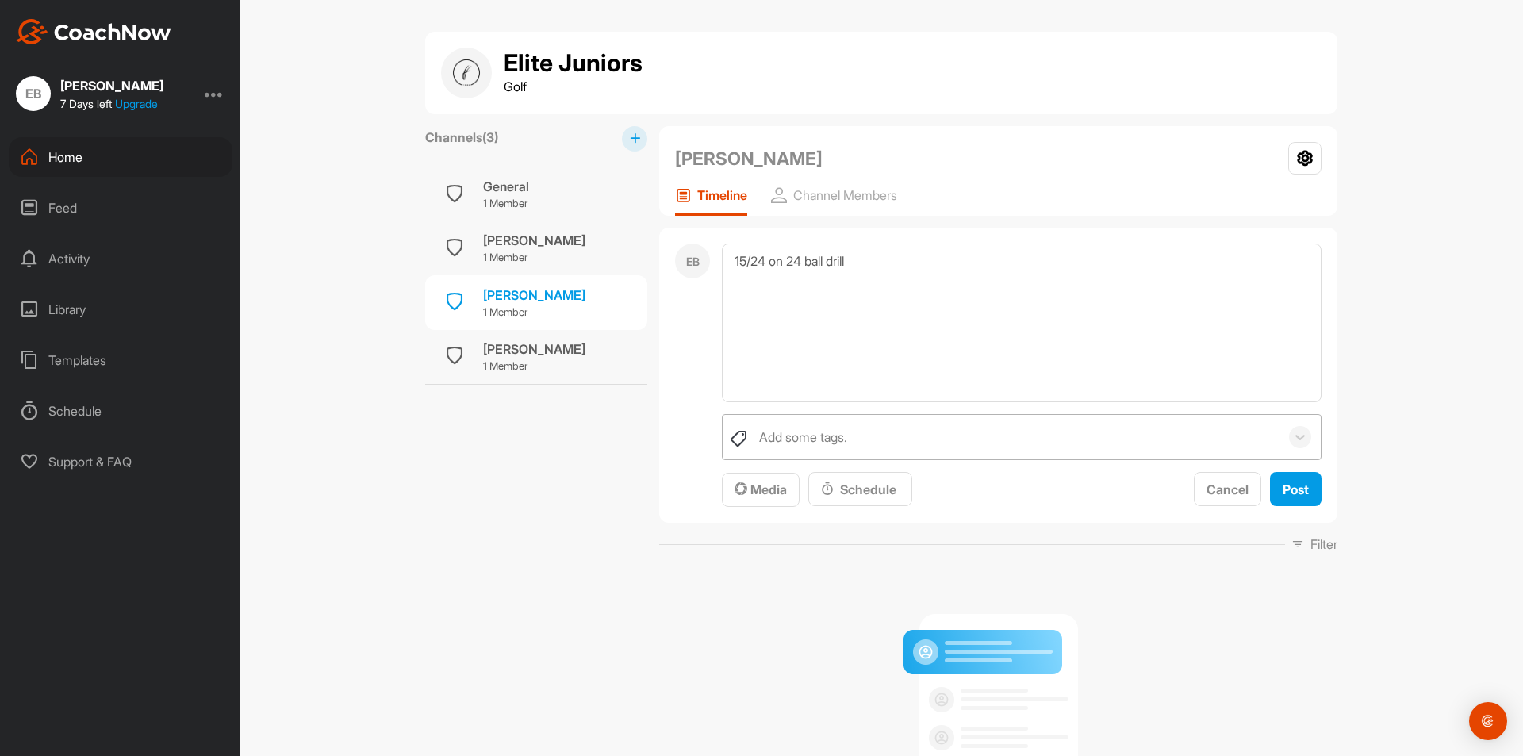
drag, startPoint x: 920, startPoint y: 409, endPoint x: 913, endPoint y: 426, distance: 18.9
click at [920, 415] on div "15/24 on 24 ball drill Add some tags. Media Schedule Cancel Post" at bounding box center [1022, 375] width 600 height 263
click at [913, 426] on div "Add some tags." at bounding box center [1015, 437] width 528 height 44
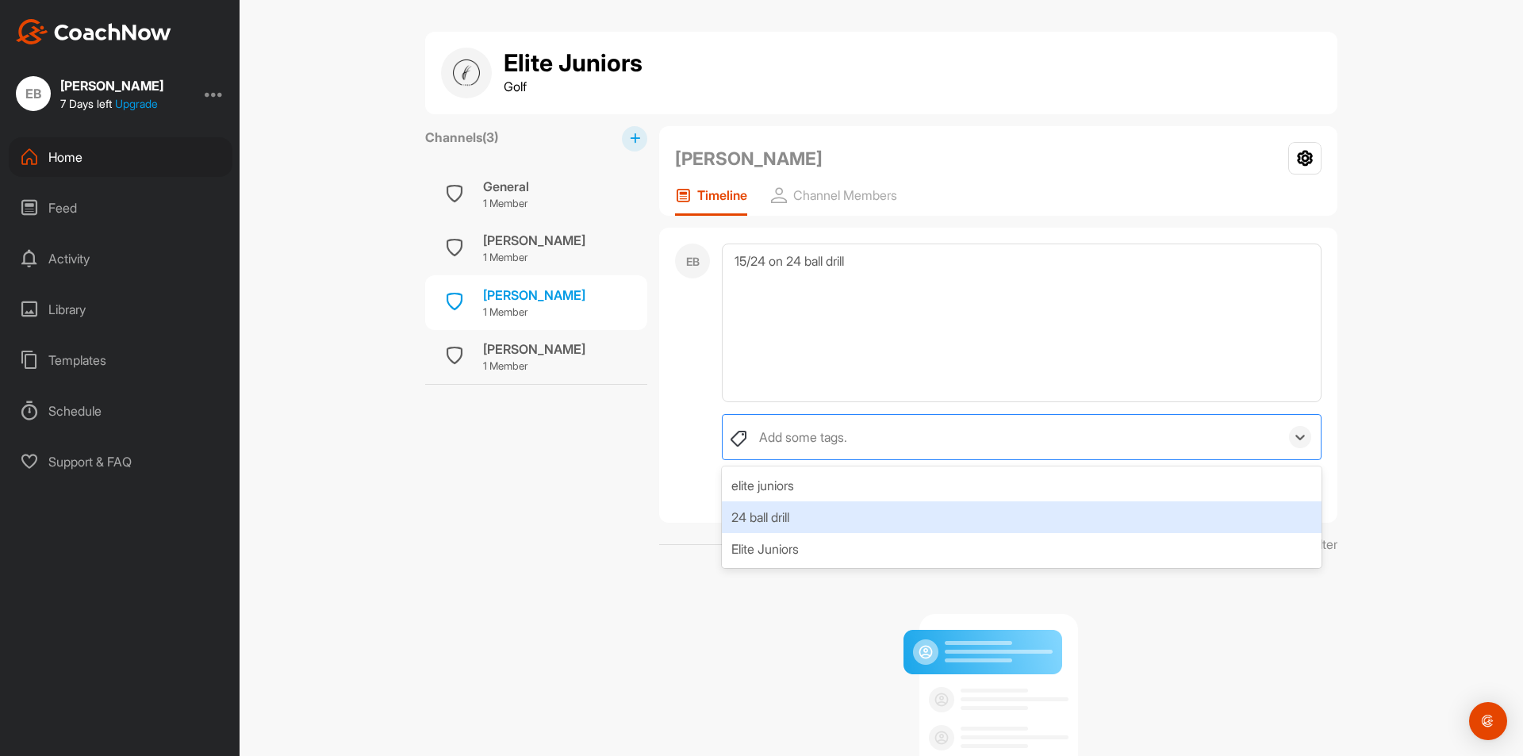
click at [801, 529] on div "24 ball drill" at bounding box center [1022, 517] width 600 height 32
click at [862, 518] on div "Elite Juniors" at bounding box center [1022, 517] width 600 height 32
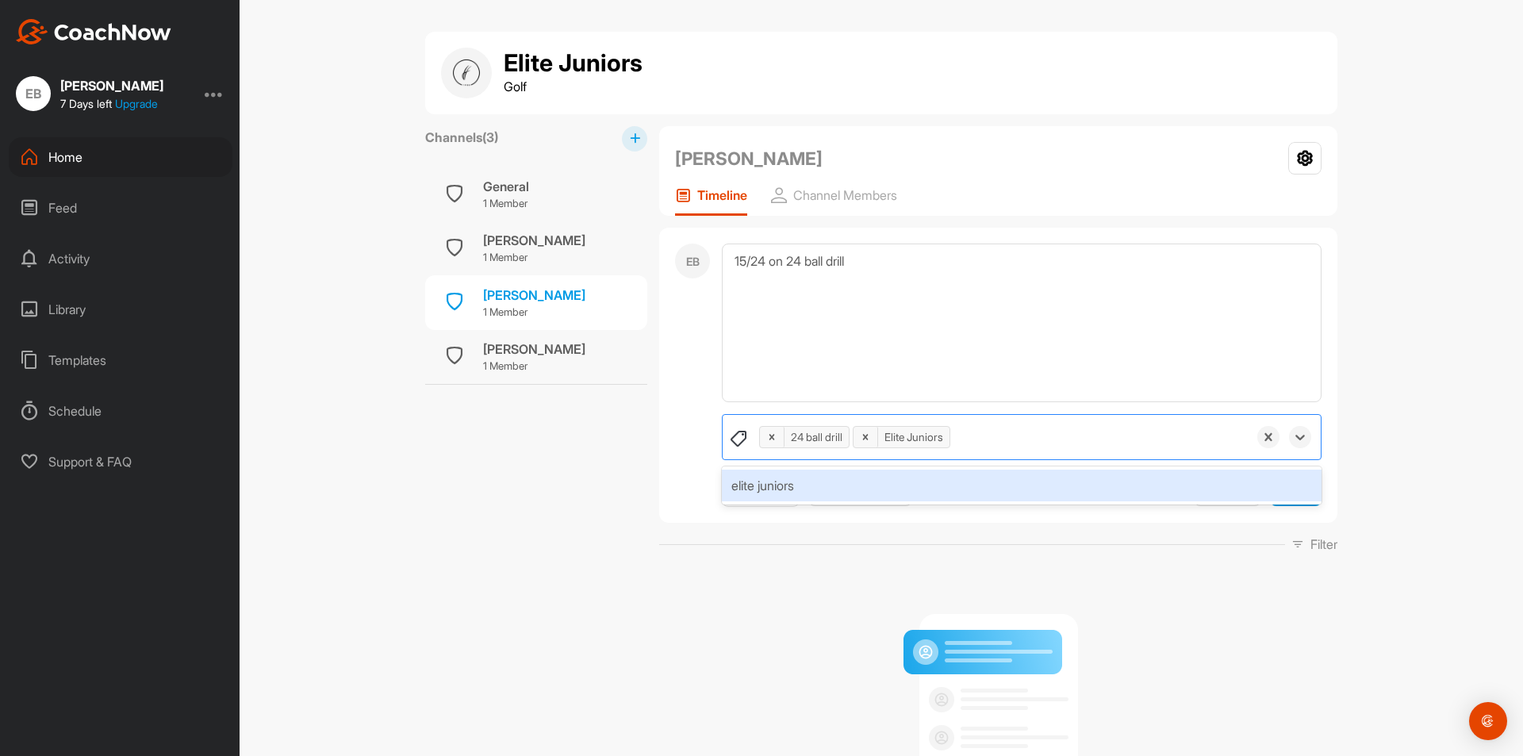
click at [1000, 576] on div "No Posts Yet All posts you and other members make will appear here." at bounding box center [998, 736] width 678 height 340
click at [1085, 436] on div "24 ball drill Elite Juniors" at bounding box center [999, 437] width 497 height 44
click at [1200, 439] on div "24 ball drill Elite Juniors" at bounding box center [999, 437] width 497 height 44
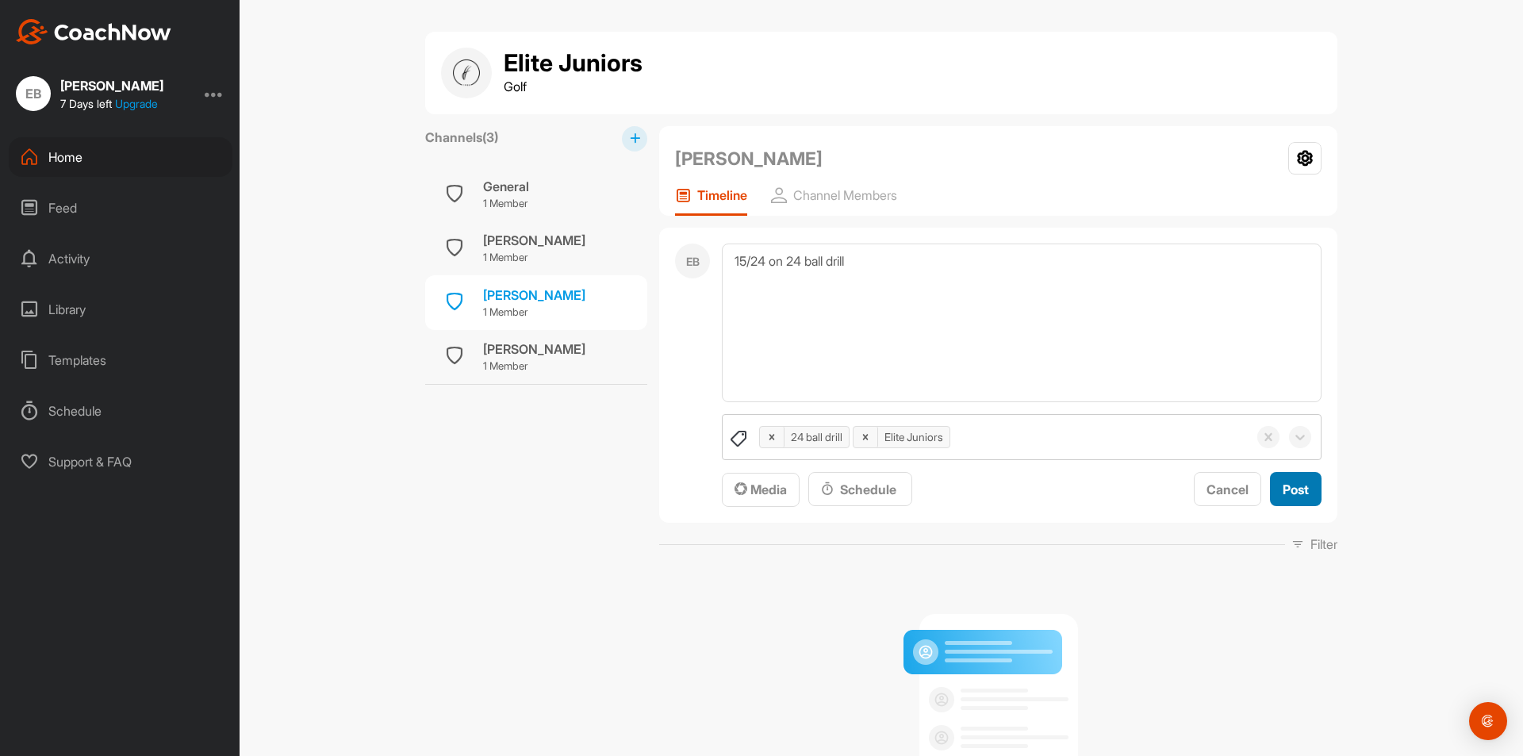
click at [1283, 489] on span "Post" at bounding box center [1296, 490] width 26 height 16
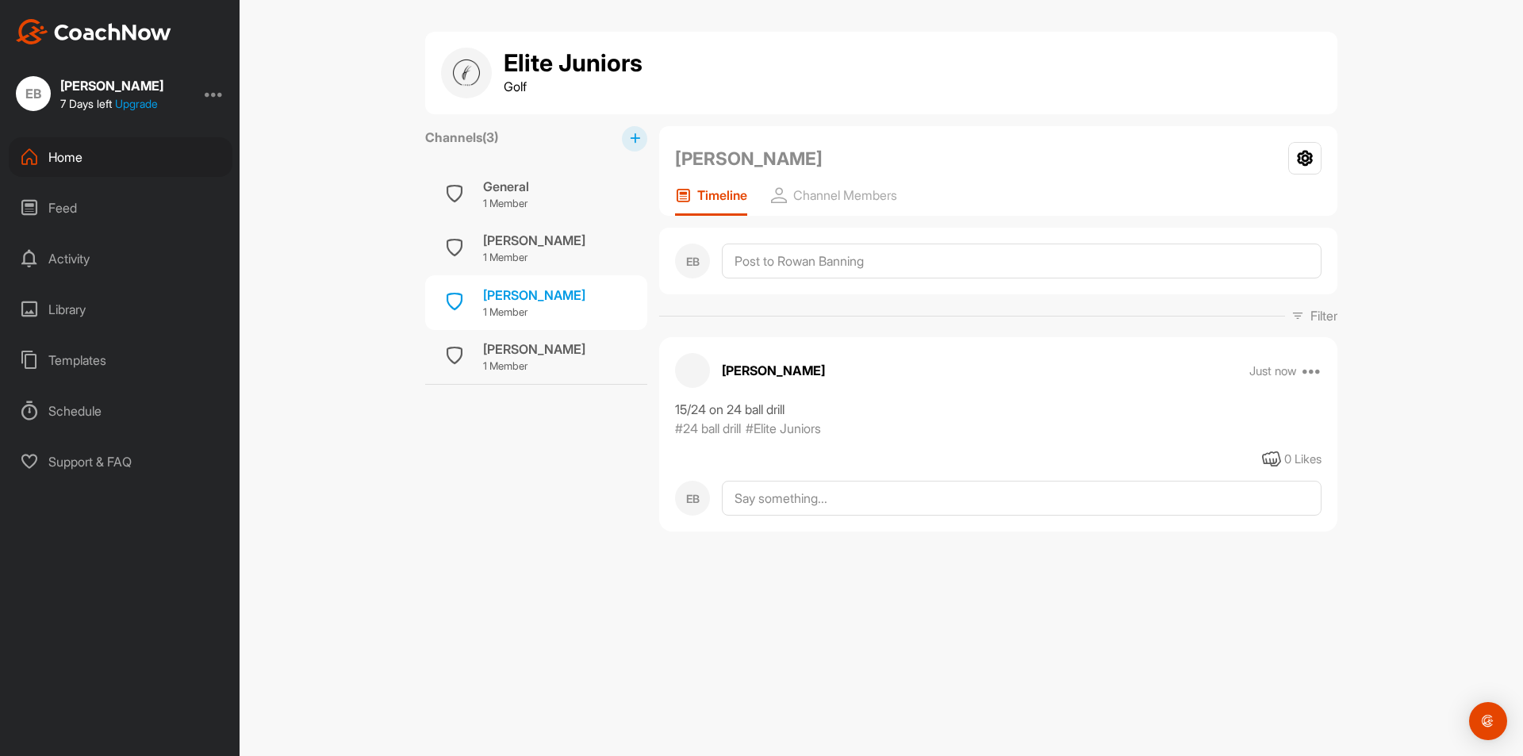
click at [640, 126] on div "Channels ( 3 )" at bounding box center [536, 138] width 222 height 25
click at [628, 140] on button at bounding box center [634, 138] width 25 height 25
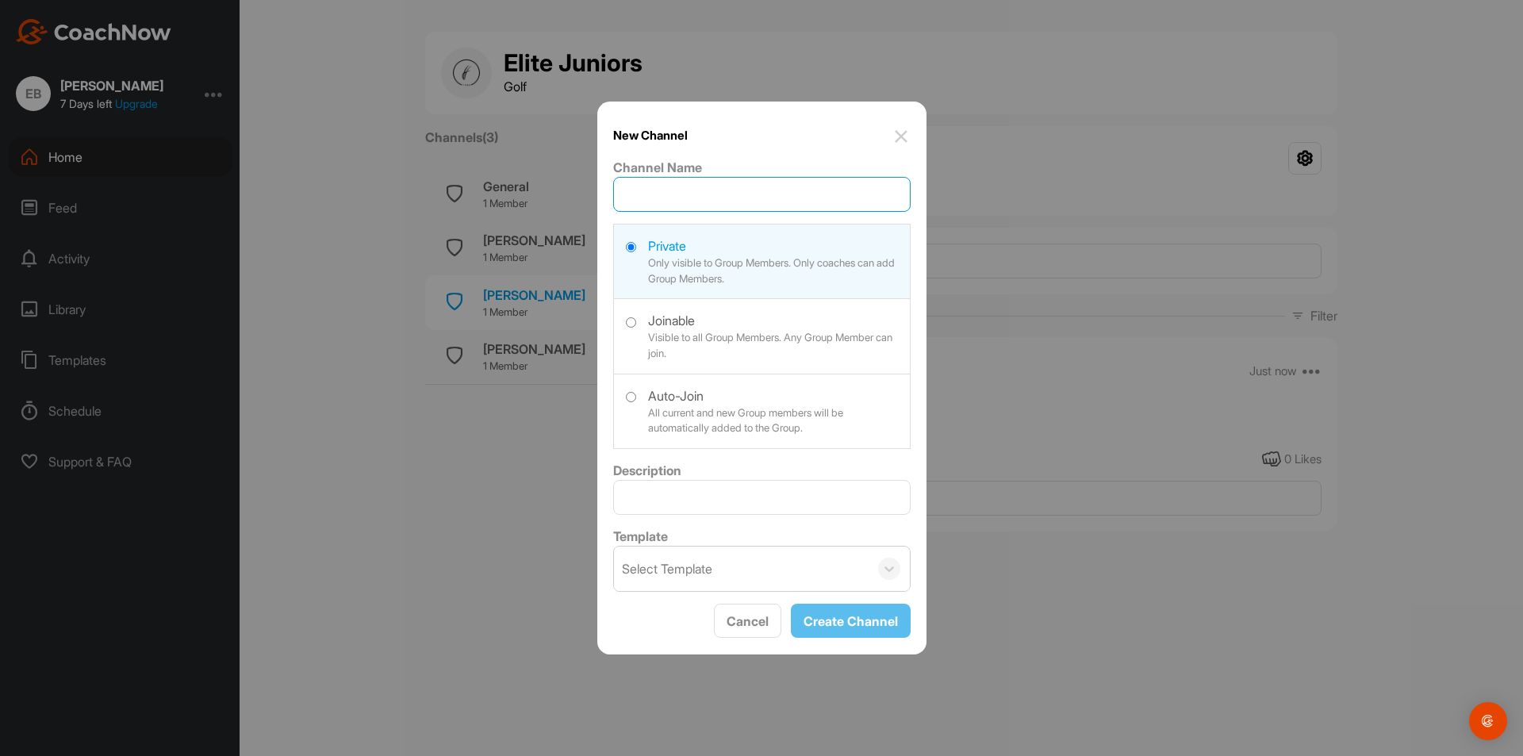
click at [821, 198] on input "Channel Name" at bounding box center [762, 194] width 298 height 35
type input "Ford [PERSON_NAME]"
click at [855, 631] on button "Create Channel" at bounding box center [851, 621] width 120 height 34
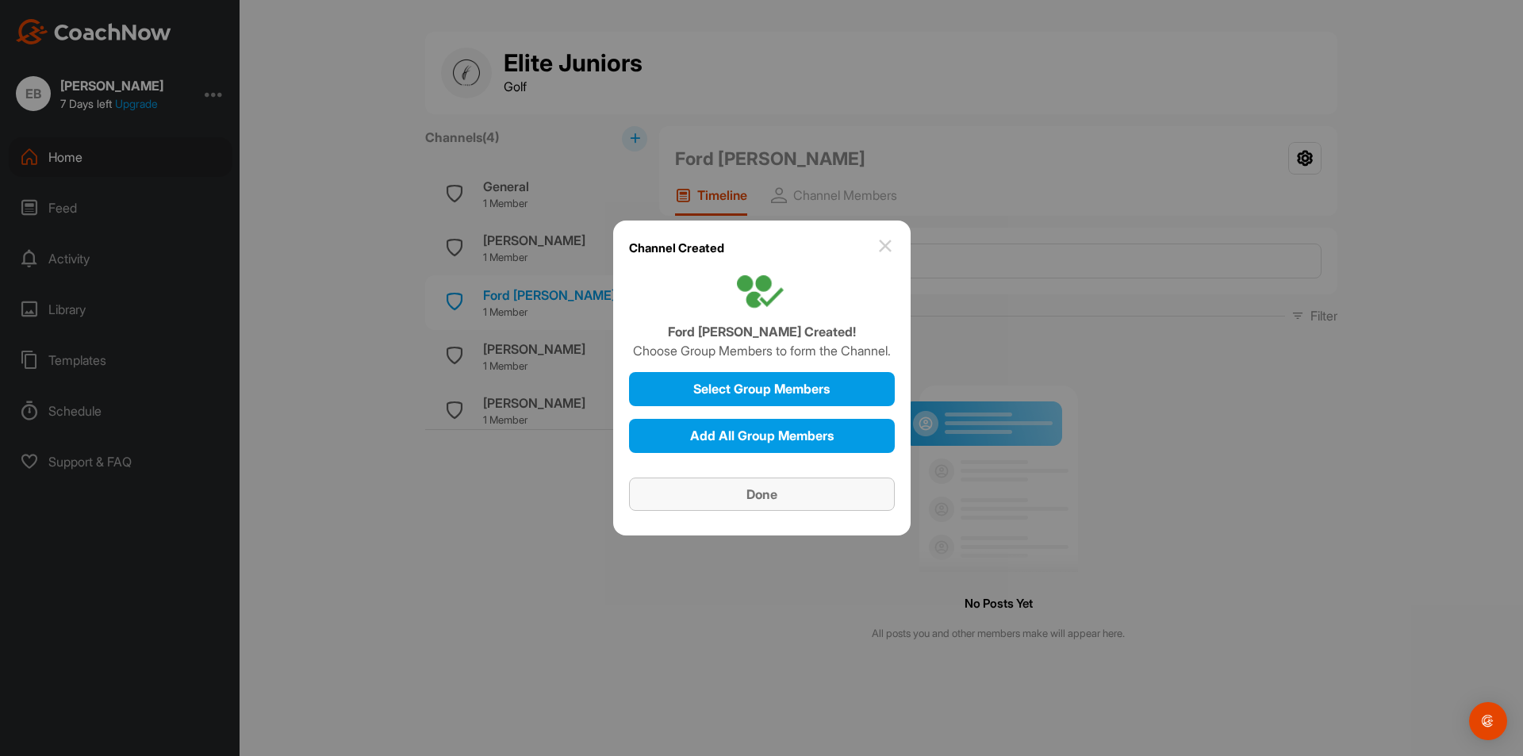
click at [815, 490] on div "Done" at bounding box center [762, 494] width 240 height 19
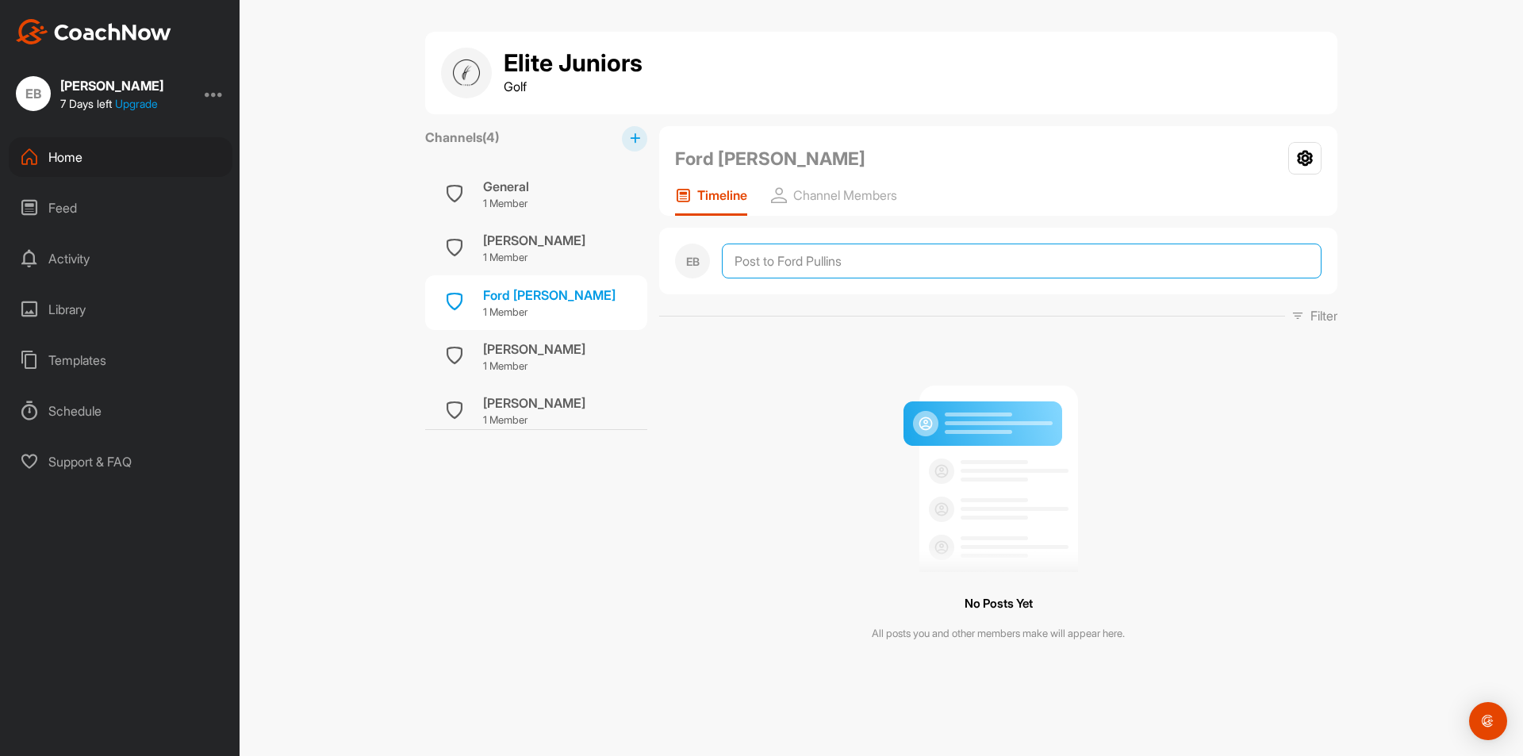
click at [848, 257] on textarea at bounding box center [1022, 261] width 600 height 35
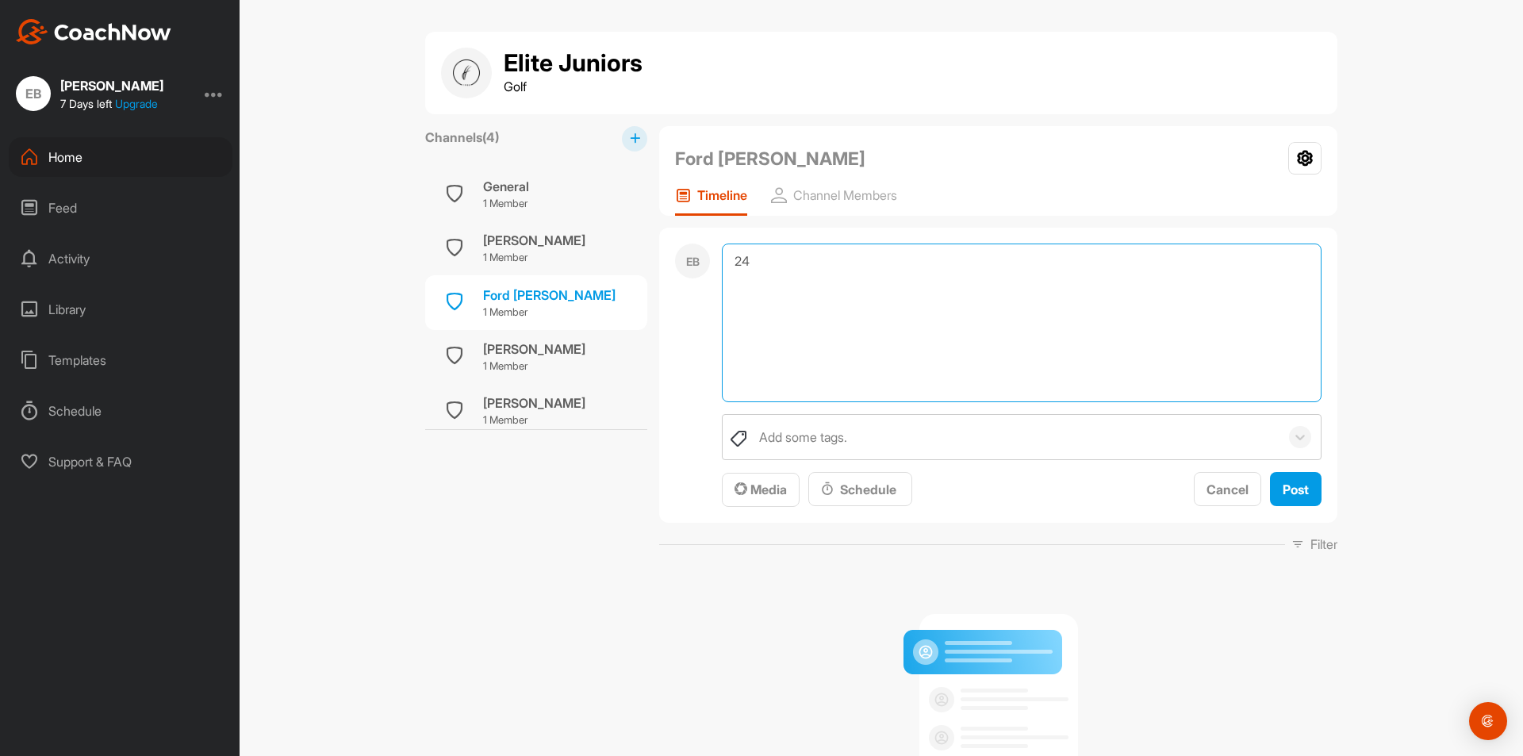
type textarea "2"
type textarea "7/24 on 24 ball drill"
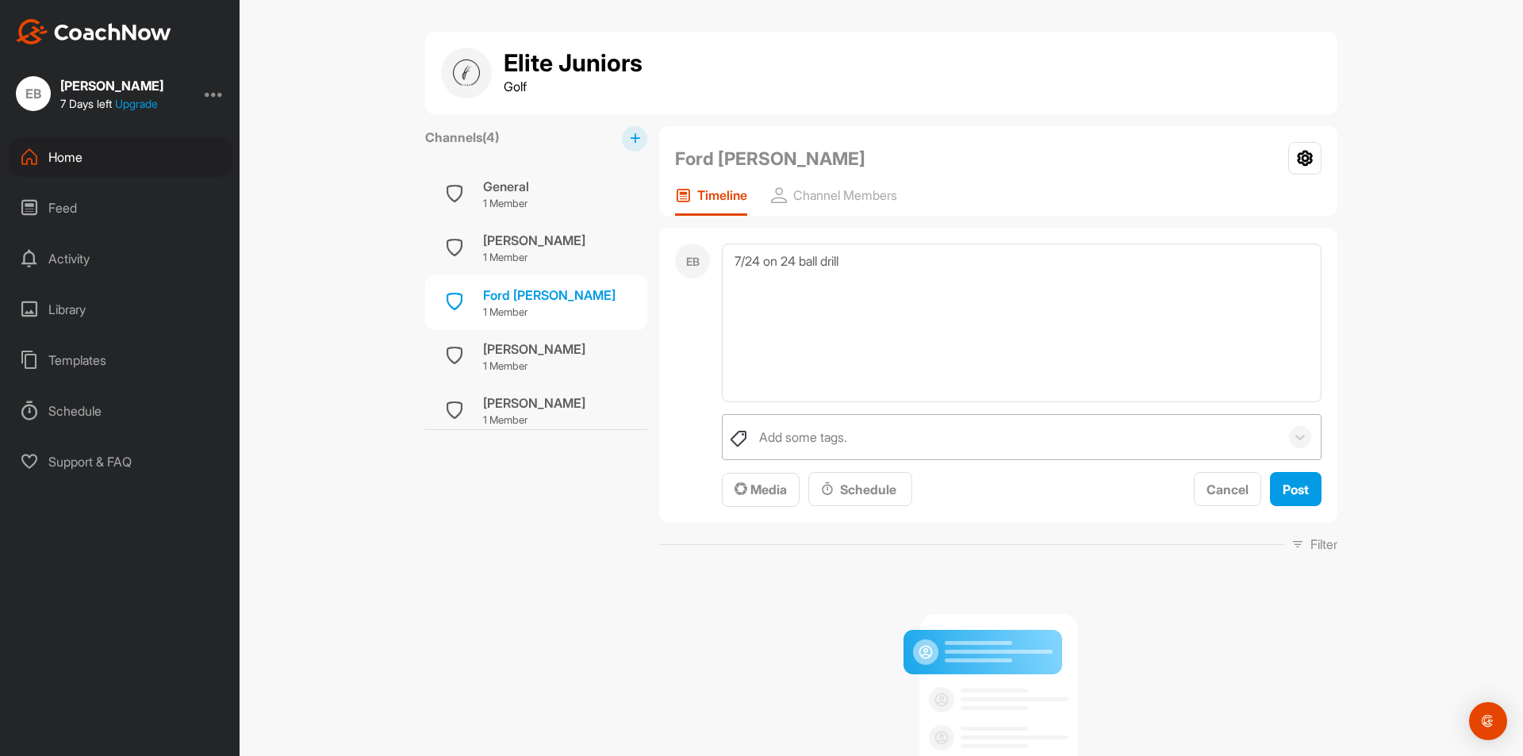
click at [1209, 423] on div "Add some tags." at bounding box center [1015, 437] width 528 height 44
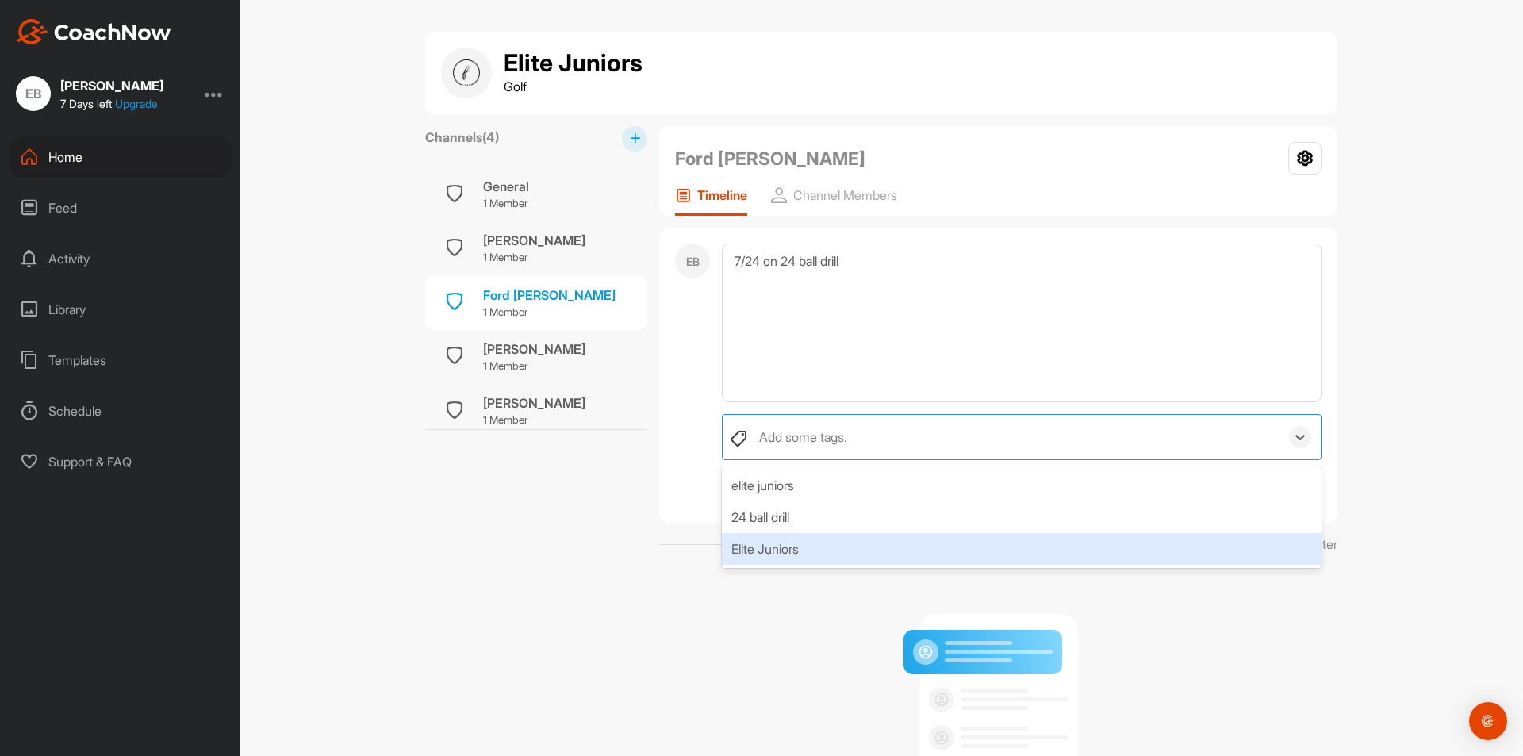
click at [1008, 543] on div "Elite Juniors" at bounding box center [1022, 549] width 600 height 32
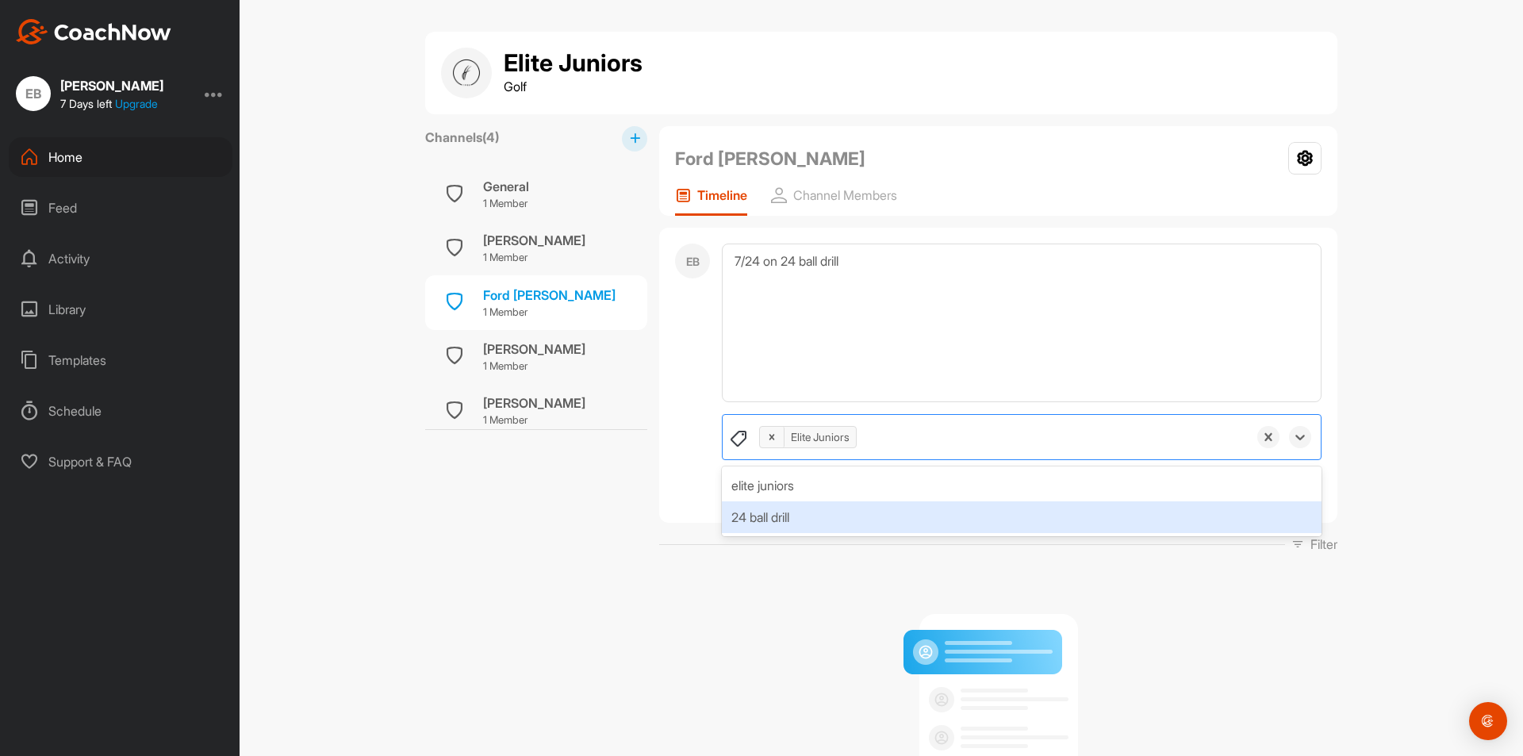
click at [905, 516] on div "24 ball drill" at bounding box center [1022, 517] width 600 height 32
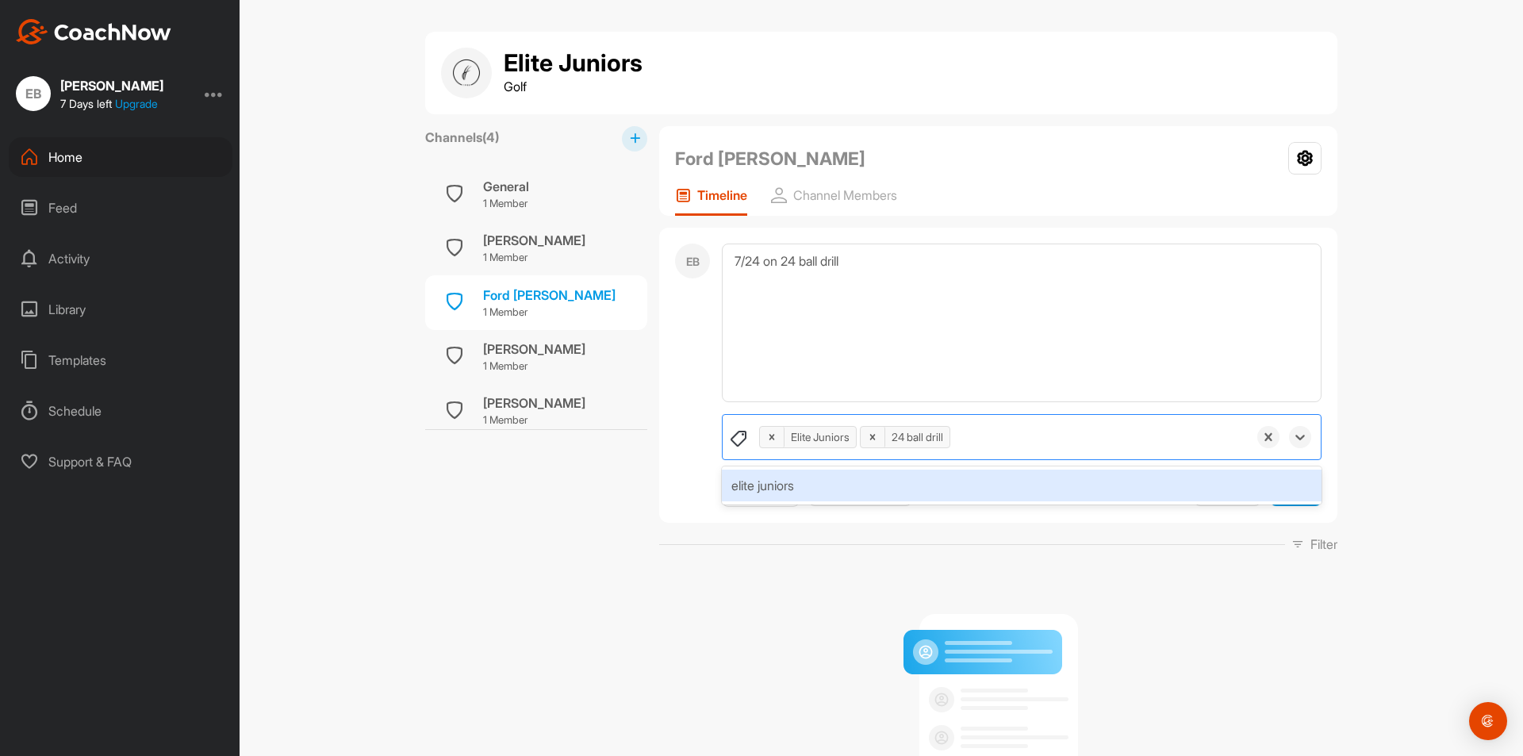
click at [1190, 550] on div "Filter Media Type Images Videos Notes Audio Documents Author No options Sort by…" at bounding box center [998, 544] width 678 height 19
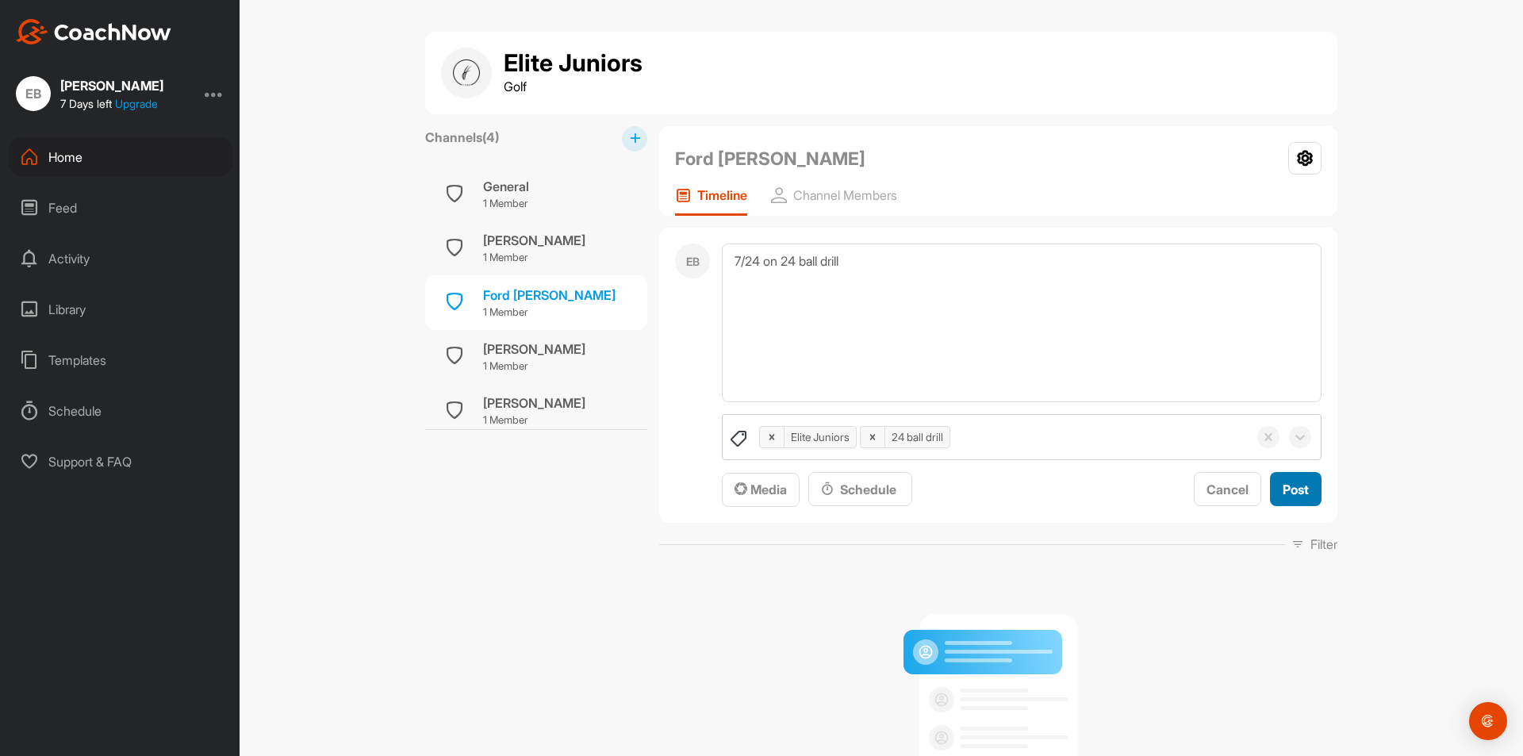
click at [1296, 482] on span "Post" at bounding box center [1296, 490] width 26 height 16
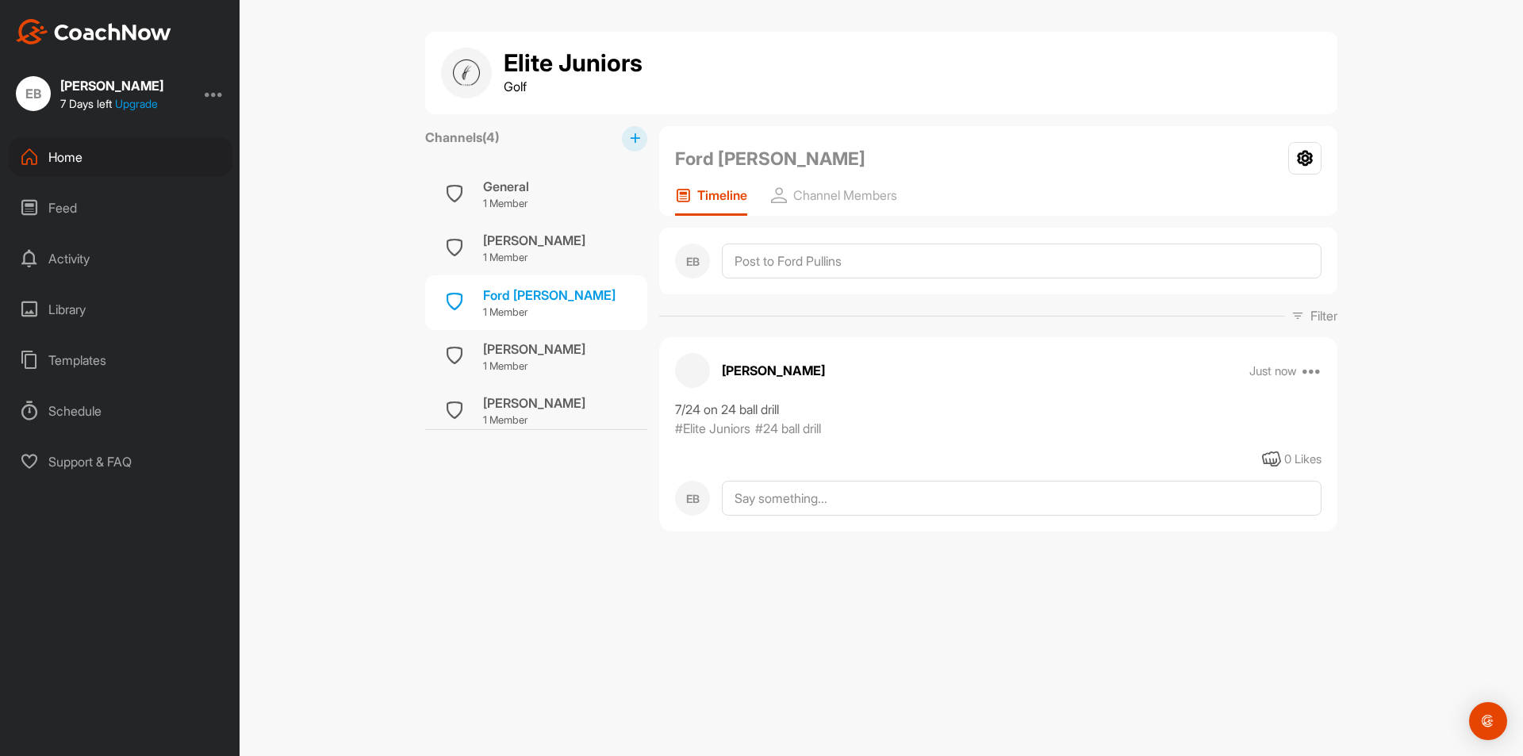
click at [1416, 351] on div "Elite Juniors Golf Channels ( 4 ) General 1 Member [PERSON_NAME] 1 Member Ford …" at bounding box center [882, 378] width 1284 height 756
click at [866, 188] on p "Channel Members" at bounding box center [845, 195] width 104 height 16
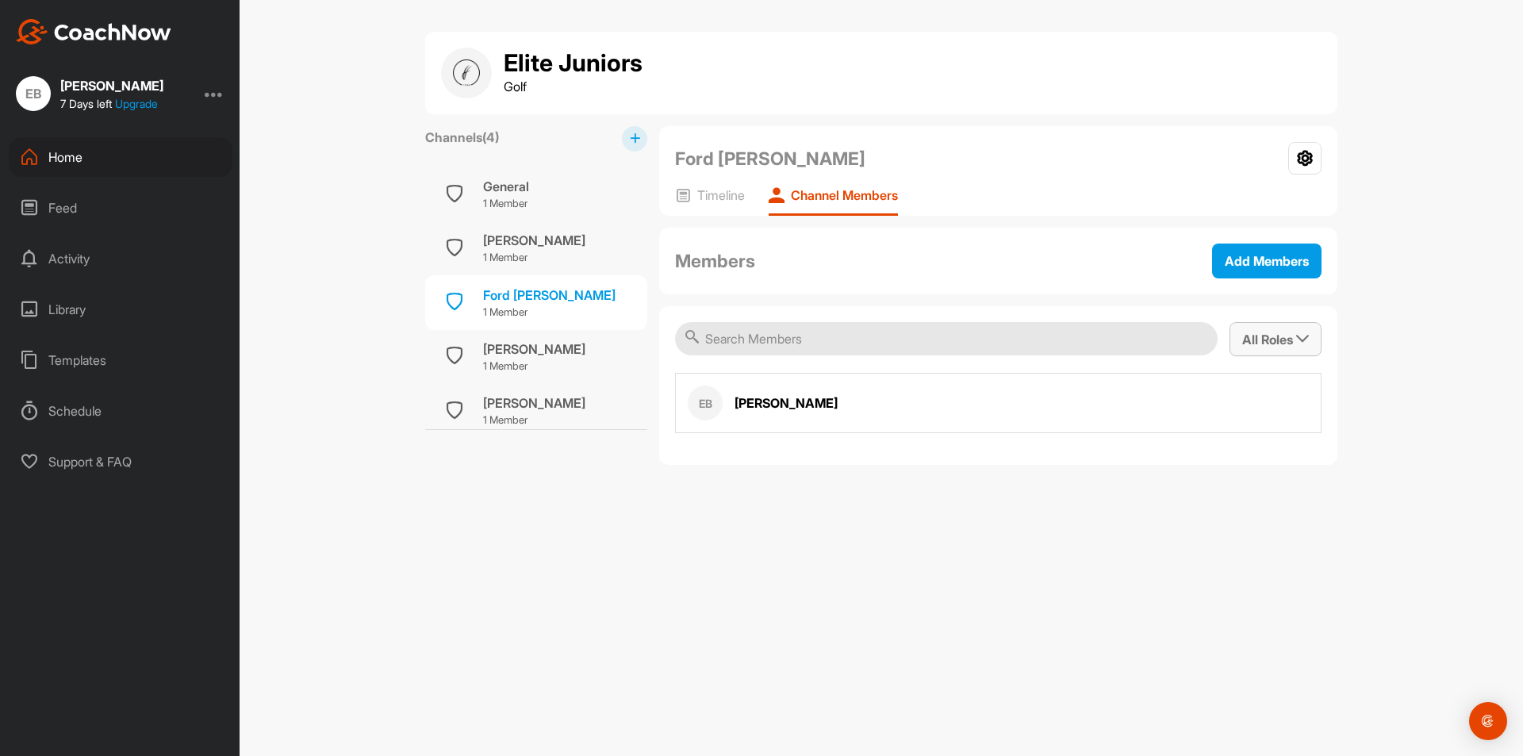
click at [1268, 336] on span "All Roles" at bounding box center [1276, 340] width 67 height 16
click at [480, 179] on div "General 1 Member" at bounding box center [536, 194] width 222 height 54
